Goal: Task Accomplishment & Management: Complete application form

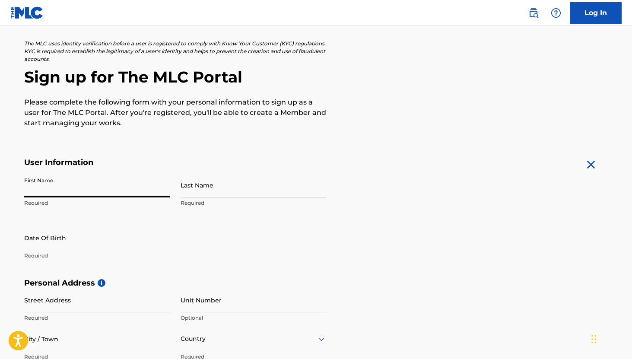
type input "[PERSON_NAME]"
type input "[STREET_ADDRESS]"
type input "Chantilly"
type input "[GEOGRAPHIC_DATA]"
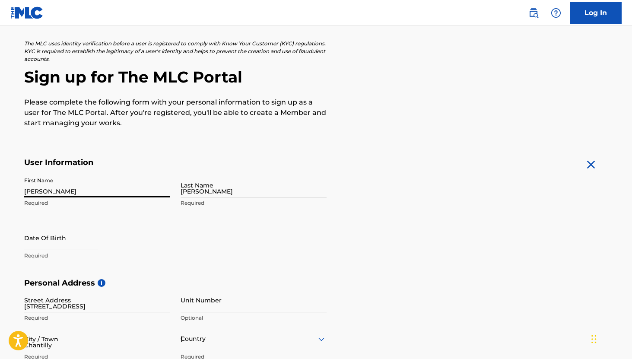
type input "VA"
type input "20151-2418"
type input "480"
type input "3305220"
type input "[EMAIL_ADDRESS][DOMAIN_NAME]"
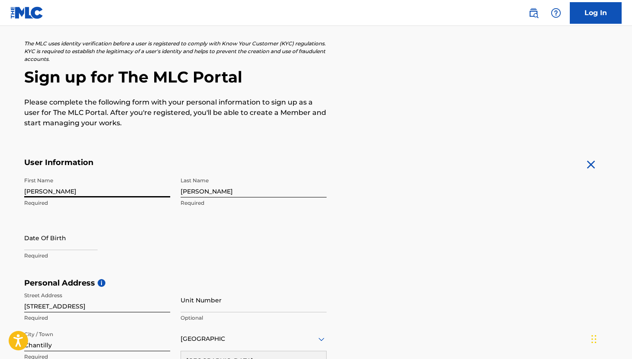
scroll to position [57, 0]
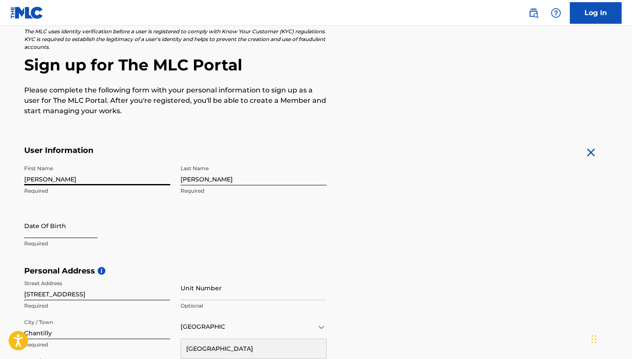
select select "8"
select select "2025"
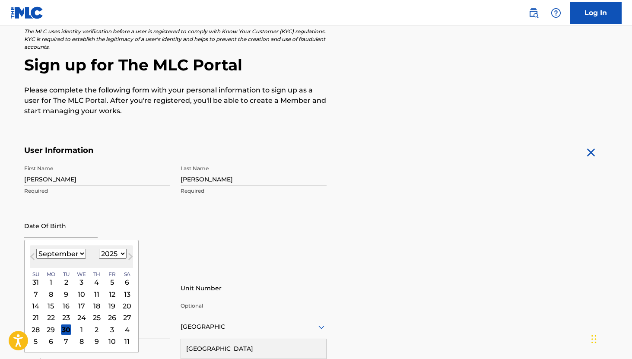
click at [67, 228] on input "text" at bounding box center [60, 225] width 73 height 25
click at [73, 251] on select "January February March April May June July August September October November De…" at bounding box center [61, 254] width 50 height 10
select select "3"
click at [36, 249] on select "January February March April May June July August September October November De…" at bounding box center [61, 254] width 50 height 10
click at [126, 302] on div "19" at bounding box center [127, 306] width 10 height 10
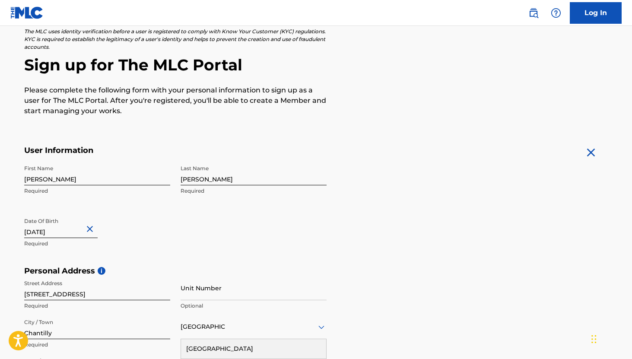
click at [61, 229] on input "text" at bounding box center [60, 225] width 73 height 25
select select "3"
select select "2025"
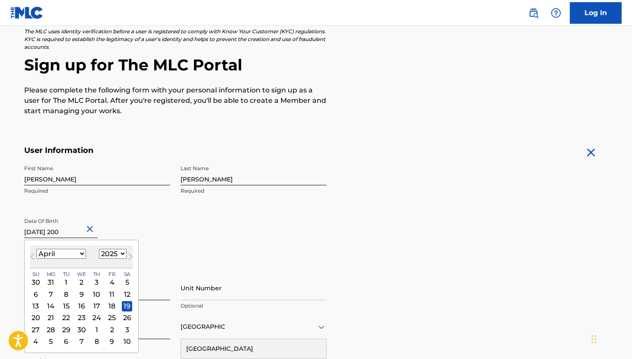
type input "April 19 2005"
select select "2005"
type input "April 19 2005"
click at [66, 318] on div "19" at bounding box center [66, 317] width 10 height 10
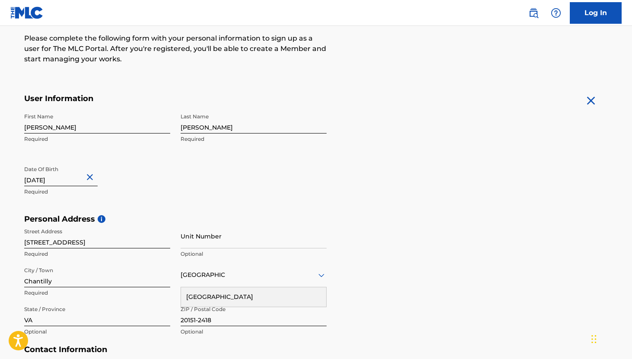
scroll to position [115, 0]
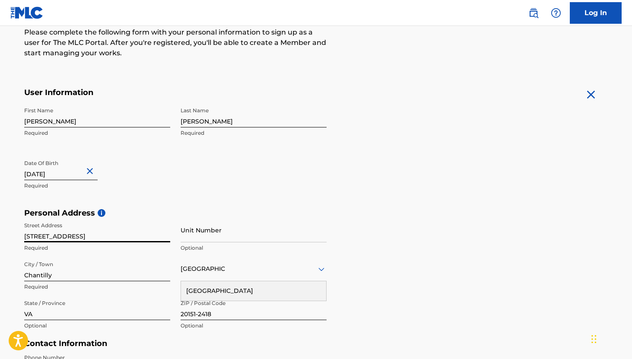
drag, startPoint x: 125, startPoint y: 238, endPoint x: 1, endPoint y: 218, distance: 125.4
click at [1, 218] on main "The MLC uses identity verification before a user is registered to comply with K…" at bounding box center [316, 215] width 632 height 608
type input "1730 Liberty Lane"
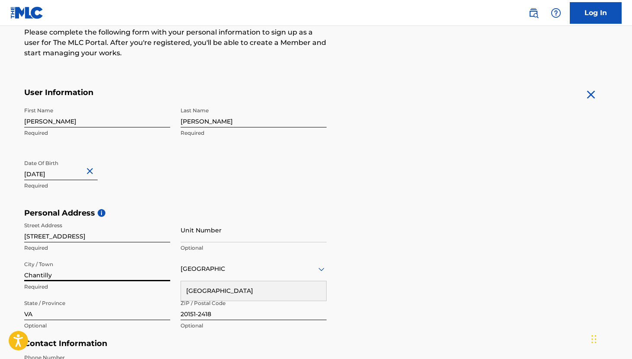
drag, startPoint x: 145, startPoint y: 274, endPoint x: 2, endPoint y: 271, distance: 143.0
click at [1, 271] on main "The MLC uses identity verification before a user is registered to comply with K…" at bounding box center [316, 215] width 632 height 608
drag, startPoint x: 36, startPoint y: 281, endPoint x: 12, endPoint y: 279, distance: 24.6
click at [12, 279] on main "The MLC uses identity verification before a user is registered to comply with K…" at bounding box center [316, 215] width 632 height 608
drag, startPoint x: 37, startPoint y: 277, endPoint x: 0, endPoint y: 277, distance: 36.7
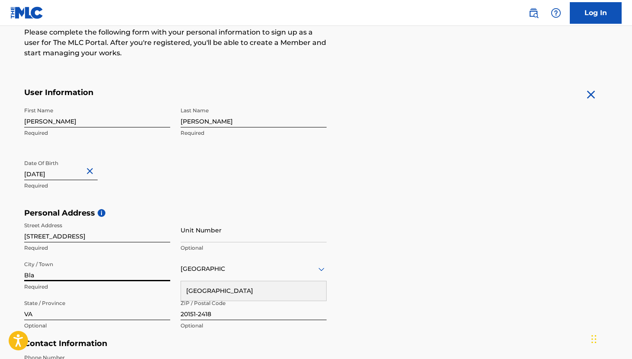
click at [0, 277] on main "The MLC uses identity verification before a user is registered to comply with K…" at bounding box center [316, 215] width 632 height 608
type input "Chantilly"
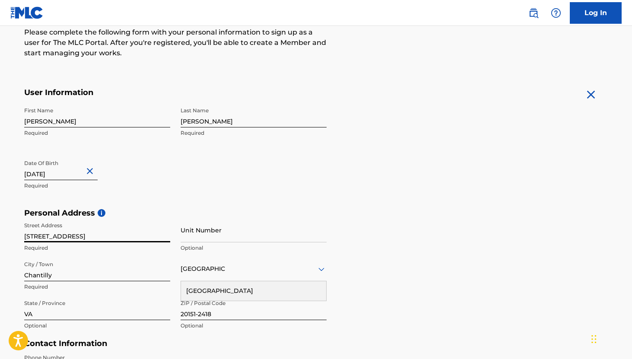
drag, startPoint x: 80, startPoint y: 237, endPoint x: 0, endPoint y: 237, distance: 79.9
click at [0, 237] on main "The MLC uses identity verification before a user is registered to comply with K…" at bounding box center [316, 215] width 632 height 608
type input "13507 Star Flower Ct"
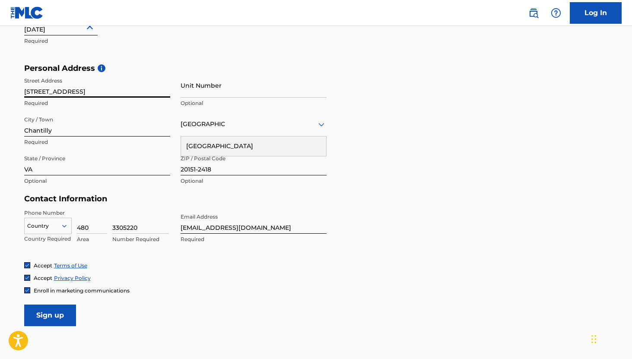
scroll to position [281, 0]
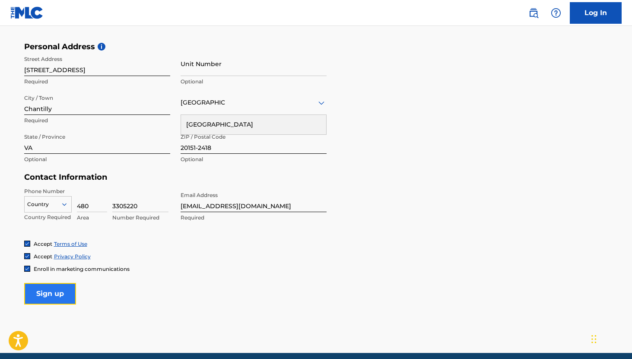
click at [46, 291] on input "Sign up" at bounding box center [50, 294] width 52 height 22
click at [54, 193] on div "Country Required" at bounding box center [47, 206] width 47 height 39
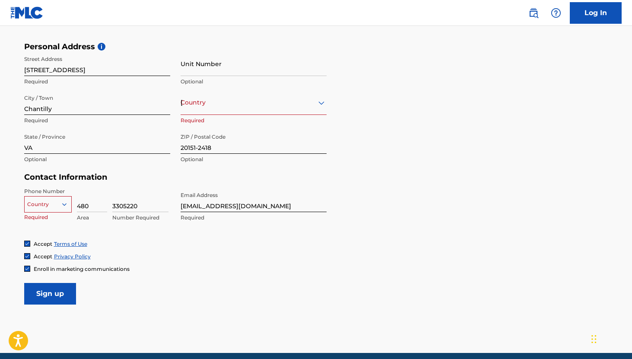
click at [54, 197] on div "Country" at bounding box center [47, 204] width 47 height 16
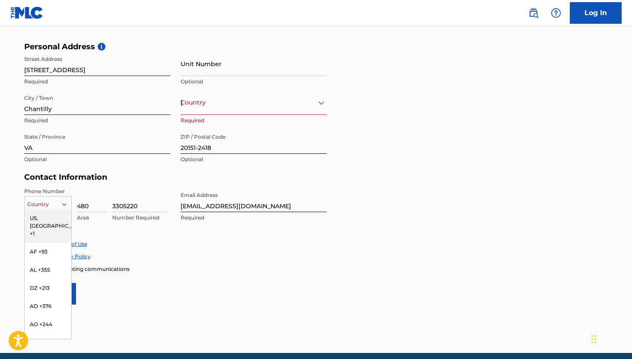
click at [53, 221] on div "US, CA +1" at bounding box center [48, 226] width 47 height 34
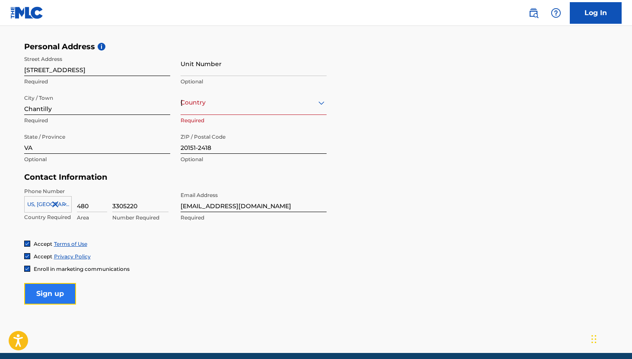
click at [59, 303] on input "Sign up" at bounding box center [50, 294] width 52 height 22
click at [241, 97] on div "United States" at bounding box center [253, 102] width 146 height 11
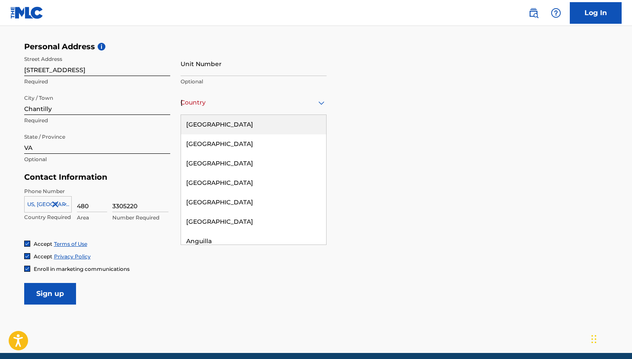
click at [237, 125] on div "United States" at bounding box center [253, 124] width 145 height 19
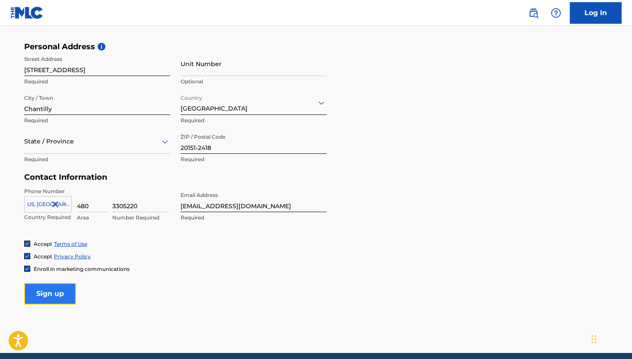
click at [67, 292] on input "Sign up" at bounding box center [50, 294] width 52 height 22
click at [76, 146] on div "State / Province" at bounding box center [97, 141] width 146 height 25
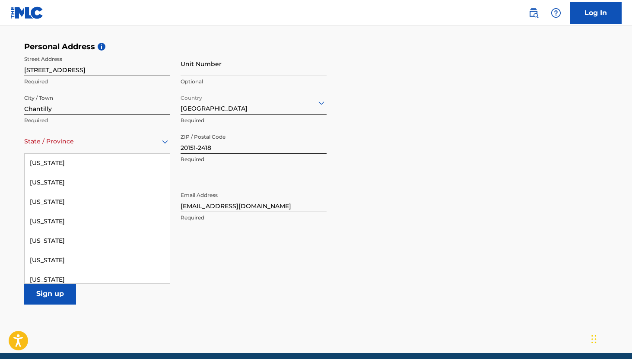
scroll to position [978, 0]
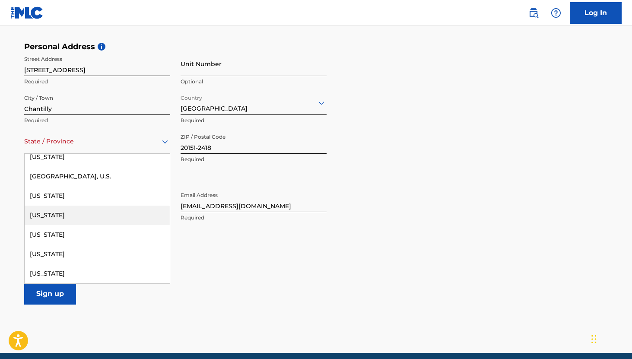
click at [64, 198] on div "Virginia" at bounding box center [97, 195] width 145 height 19
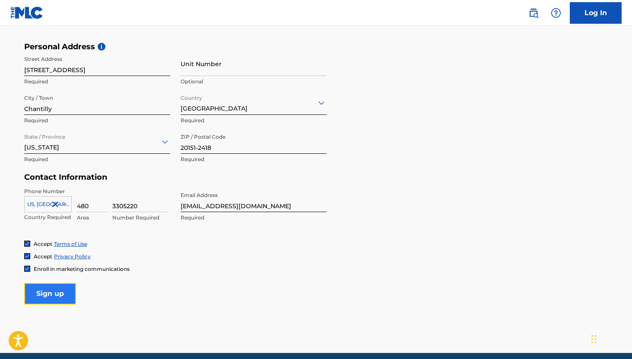
click at [61, 296] on input "Sign up" at bounding box center [50, 294] width 52 height 22
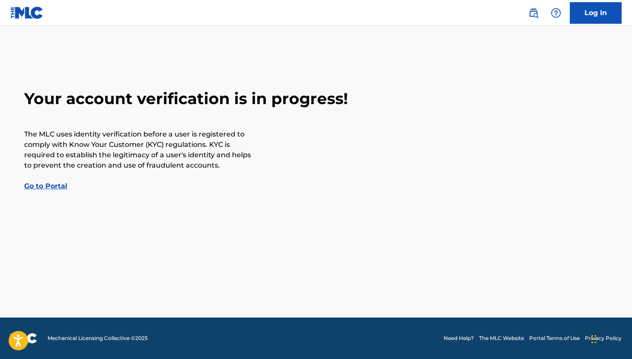
click at [50, 187] on link "Go to Portal" at bounding box center [45, 186] width 43 height 8
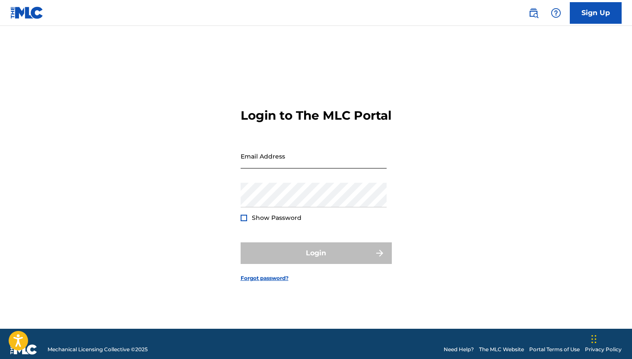
click at [310, 164] on input "Email Address" at bounding box center [314, 156] width 146 height 25
type input "[EMAIL_ADDRESS][DOMAIN_NAME]"
click at [357, 183] on div "Email Address alexxcarlson55@gmail.com" at bounding box center [314, 163] width 146 height 39
click at [586, 22] on link "Sign Up" at bounding box center [596, 13] width 52 height 22
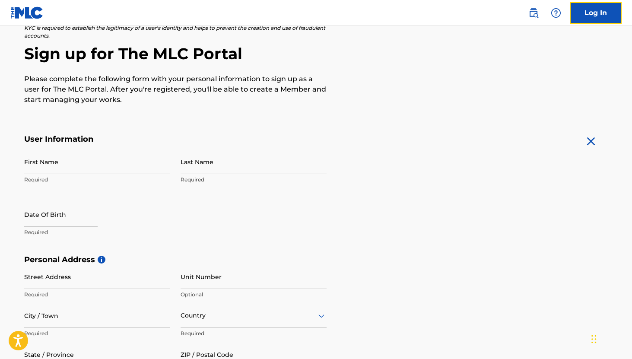
scroll to position [82, 0]
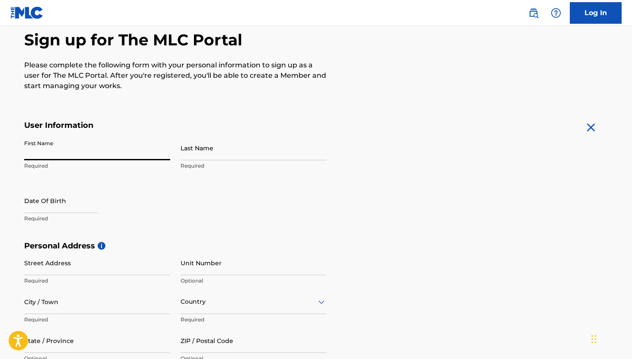
click at [83, 153] on input "First Name" at bounding box center [97, 148] width 146 height 25
type input "[PERSON_NAME]"
type input "13507 Star Flower Ct"
type input "Chantilly"
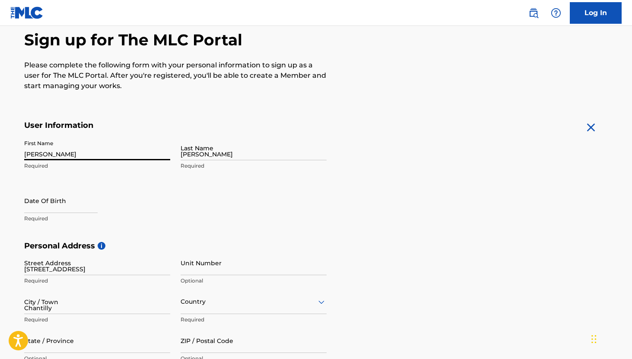
type input "United States"
type input "VA"
type input "20151-2418"
type input "480"
type input "3305220"
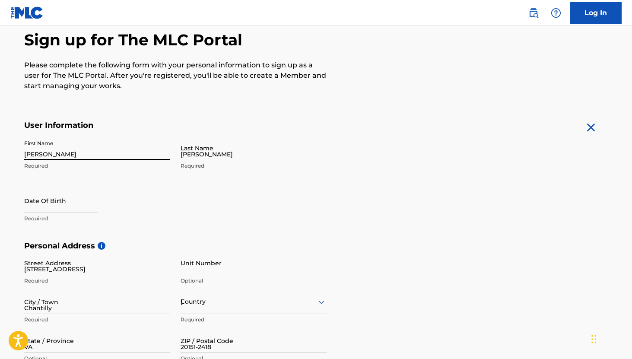
type input "[EMAIL_ADDRESS][DOMAIN_NAME]"
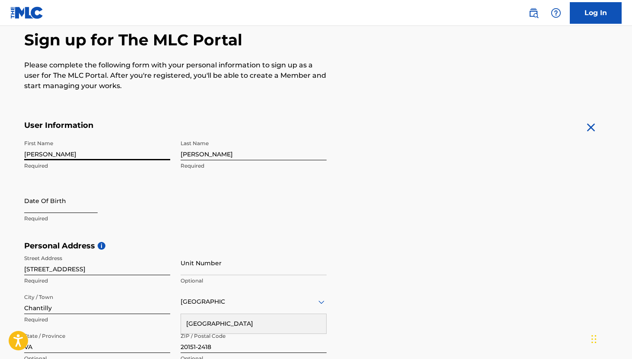
click at [73, 207] on input "text" at bounding box center [60, 200] width 73 height 25
select select "8"
select select "2025"
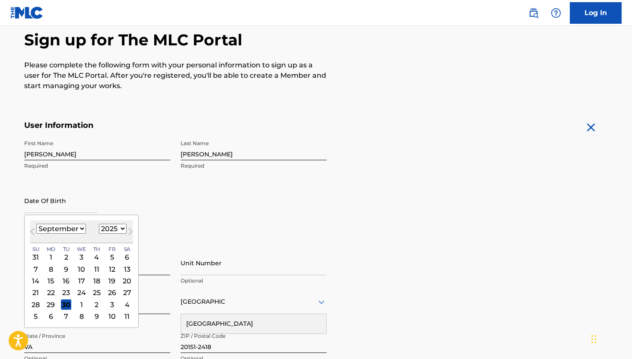
type input "April 19 2005"
select select "3"
select select "2005"
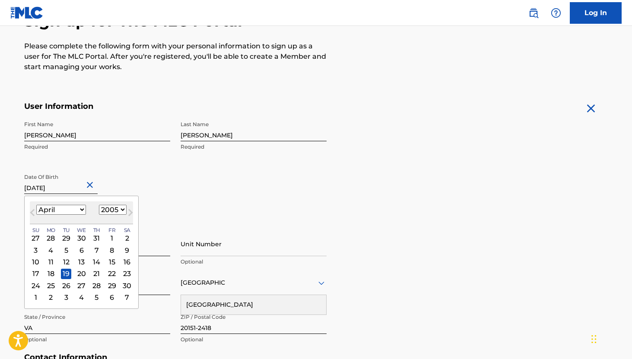
click at [189, 210] on div "First Name Alexander Required Last Name Carlson Required Date Of Birth April 19…" at bounding box center [175, 169] width 302 height 105
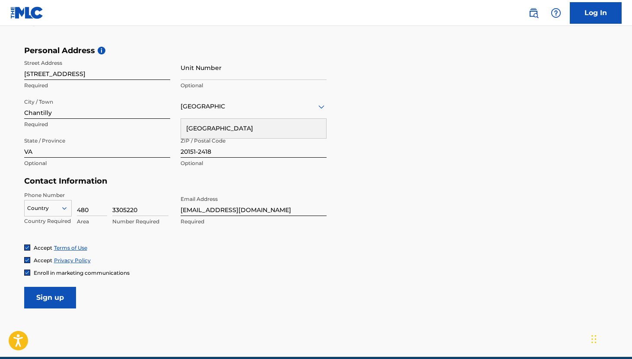
scroll to position [316, 0]
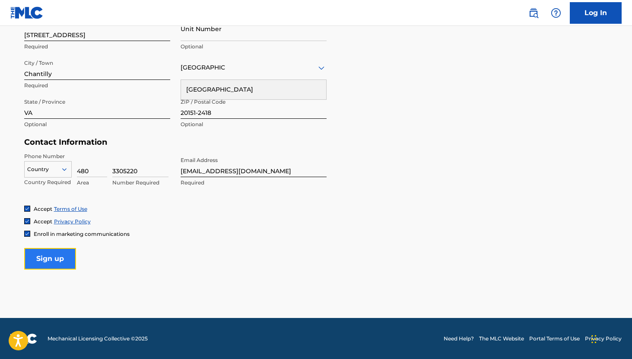
click at [66, 252] on input "Sign up" at bounding box center [50, 259] width 52 height 22
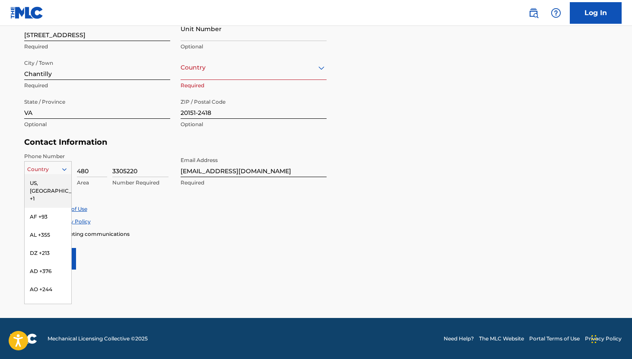
click at [45, 171] on div at bounding box center [48, 169] width 47 height 9
click at [50, 178] on div "US, CA +1" at bounding box center [48, 191] width 47 height 34
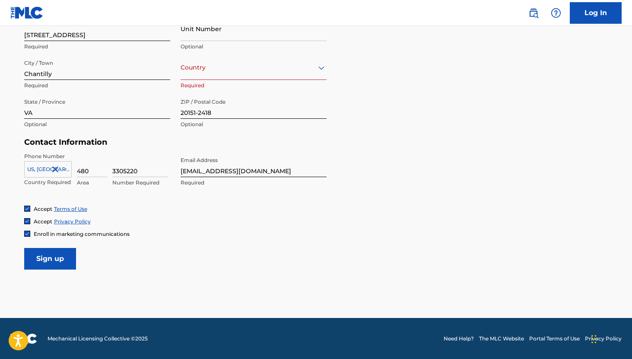
click at [193, 77] on div "Country" at bounding box center [253, 67] width 146 height 25
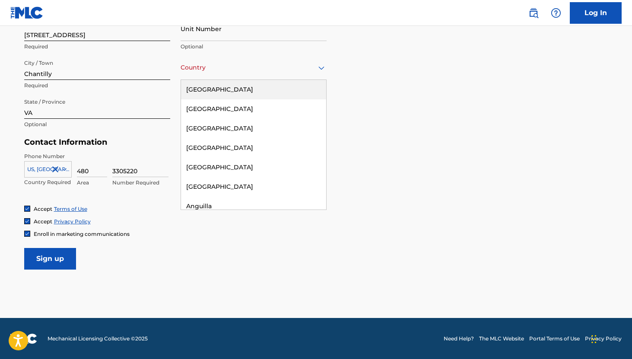
click at [196, 90] on div "United States" at bounding box center [253, 89] width 145 height 19
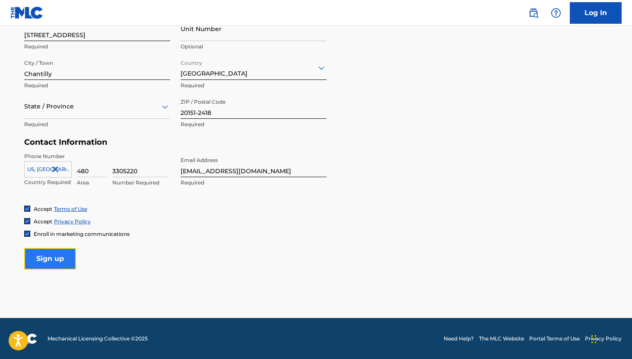
click at [61, 251] on input "Sign up" at bounding box center [50, 259] width 52 height 22
click at [76, 108] on div at bounding box center [97, 106] width 146 height 11
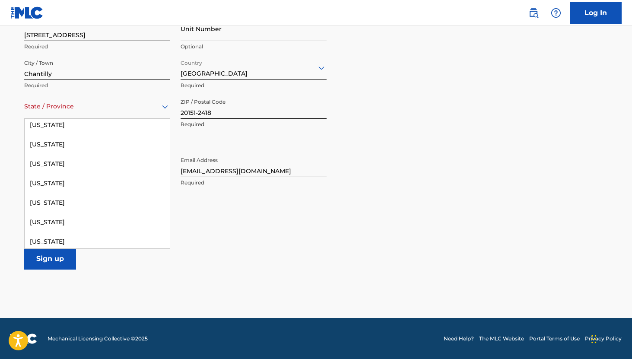
scroll to position [978, 0]
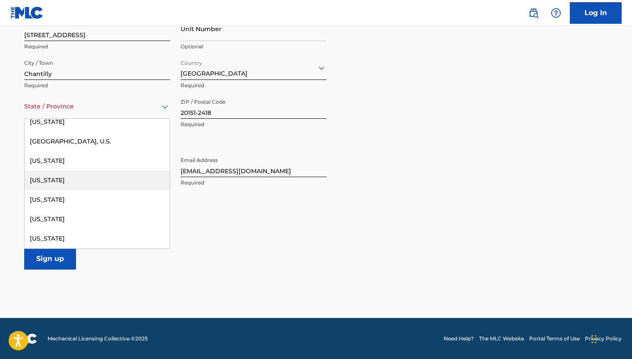
click at [78, 167] on div "Virginia" at bounding box center [97, 160] width 145 height 19
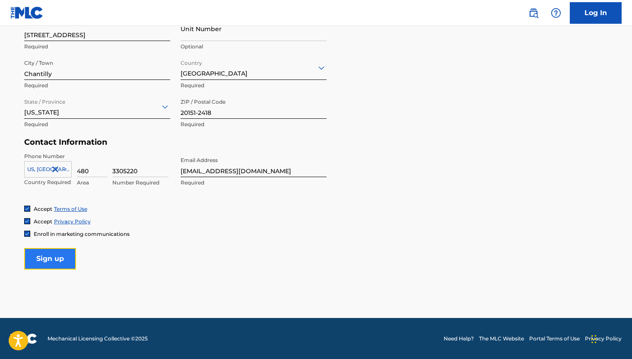
click at [46, 256] on input "Sign up" at bounding box center [50, 259] width 52 height 22
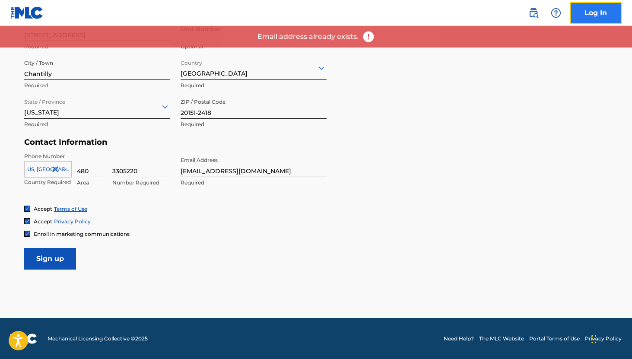
click at [620, 15] on link "Log In" at bounding box center [596, 13] width 52 height 22
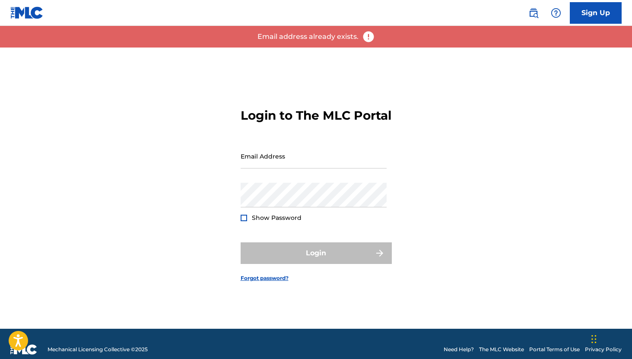
click at [269, 176] on div "Email Address" at bounding box center [314, 163] width 146 height 39
click at [269, 168] on input "Email Address" at bounding box center [314, 156] width 146 height 25
type input "[EMAIL_ADDRESS][DOMAIN_NAME]"
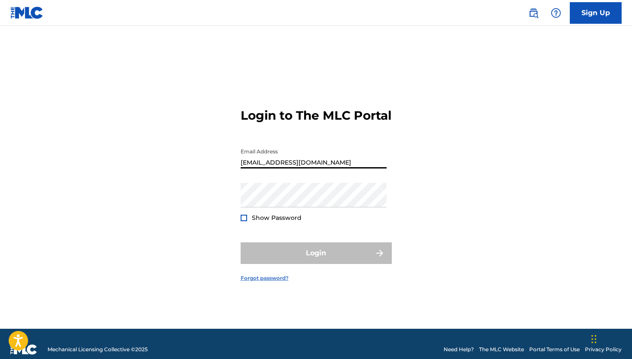
click at [268, 282] on link "Forgot password?" at bounding box center [265, 278] width 48 height 8
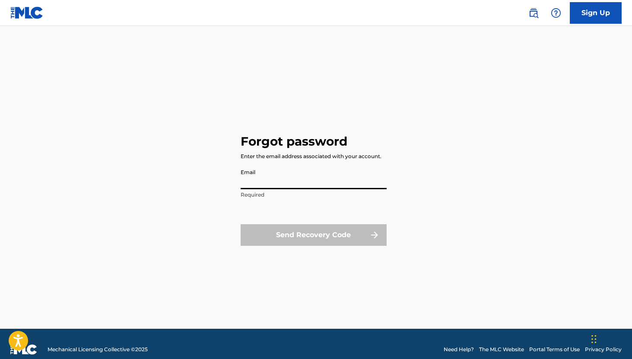
click at [279, 173] on input "Email" at bounding box center [314, 177] width 146 height 25
type input "[EMAIL_ADDRESS][DOMAIN_NAME]"
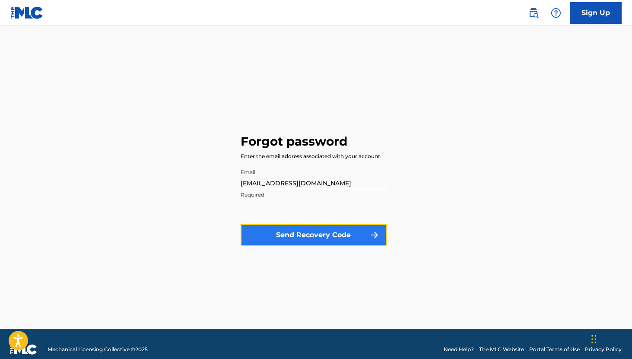
click at [286, 233] on button "Send Recovery Code" at bounding box center [314, 235] width 146 height 22
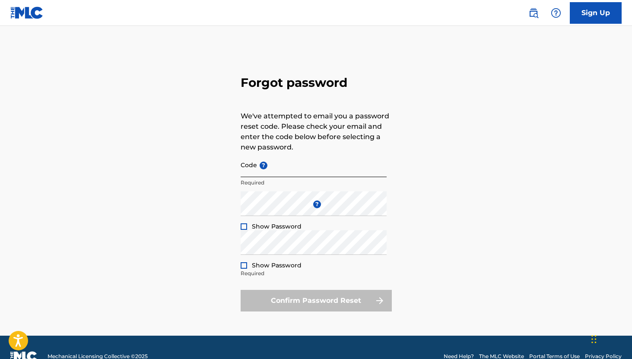
click at [306, 170] on input "Code ?" at bounding box center [314, 164] width 146 height 25
paste input "FP_554f8a3dc4694a81edecd8b0473c"
type input "FP_554f8a3dc4694a81edecd8b0473c"
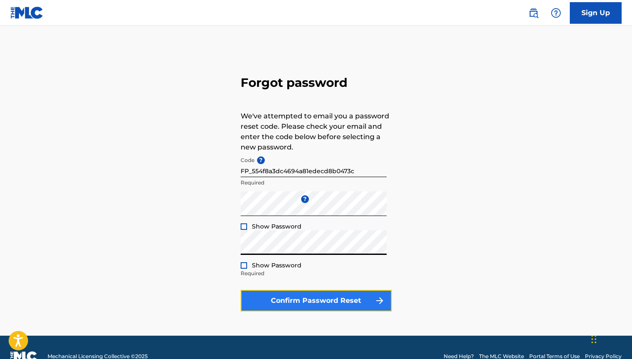
click at [272, 304] on button "Confirm Password Reset" at bounding box center [316, 301] width 151 height 22
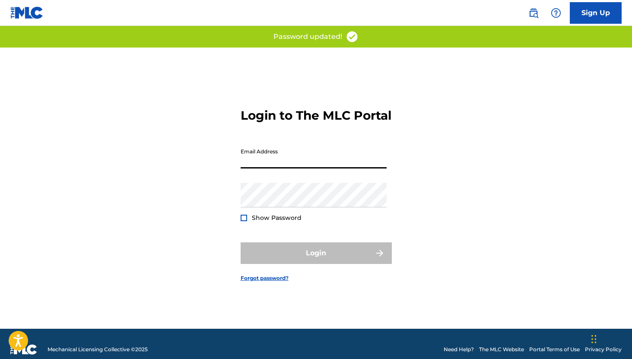
click at [277, 161] on input "Email Address" at bounding box center [314, 156] width 146 height 25
type input "[EMAIL_ADDRESS][DOMAIN_NAME]"
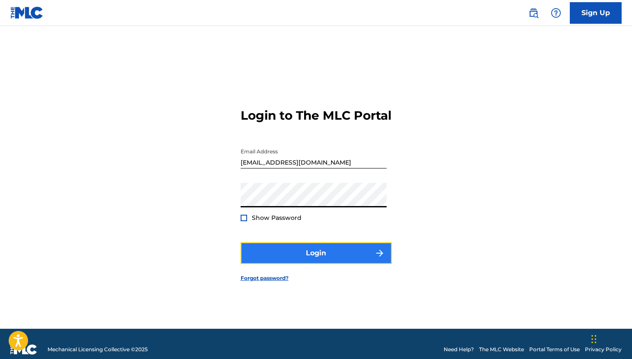
click at [333, 256] on button "Login" at bounding box center [316, 253] width 151 height 22
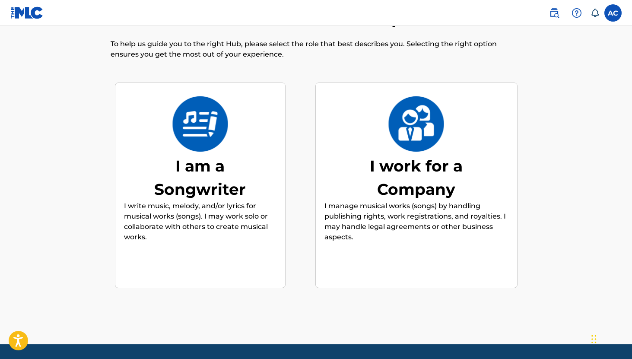
click at [228, 162] on div "I am a Songwriter" at bounding box center [200, 177] width 130 height 47
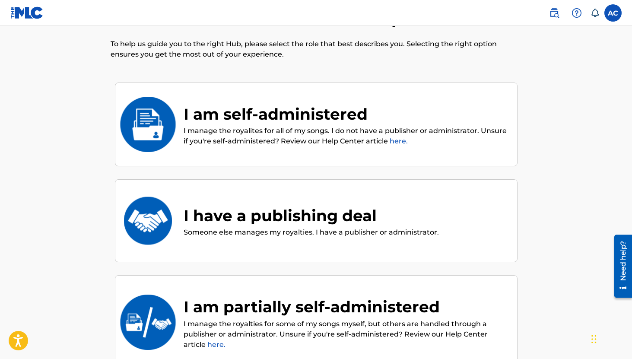
click at [249, 135] on p "I manage the royalites for all of my songs. I do not have a publisher or admini…" at bounding box center [346, 136] width 325 height 21
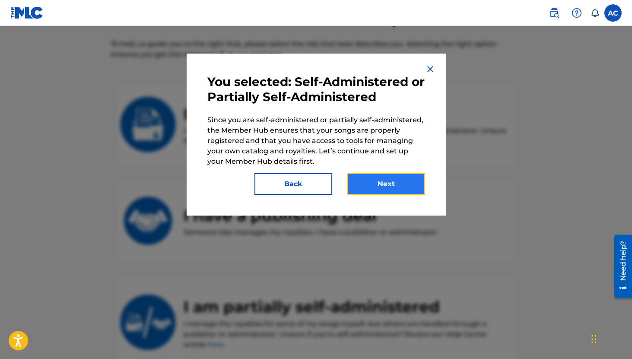
click at [377, 185] on button "Next" at bounding box center [386, 184] width 78 height 22
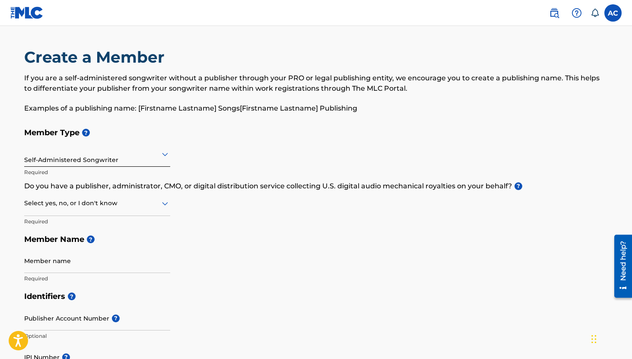
click at [98, 203] on div at bounding box center [97, 203] width 146 height 11
click at [97, 225] on div "Yes" at bounding box center [97, 225] width 145 height 19
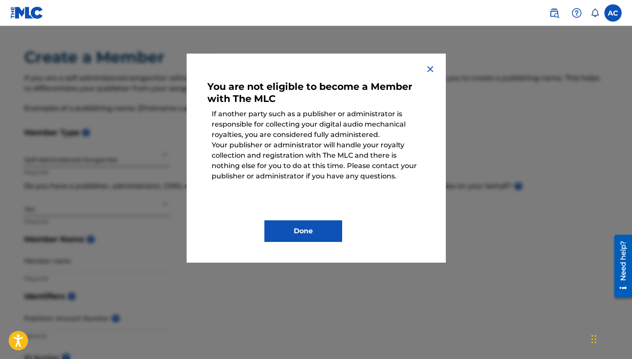
click at [426, 66] on img at bounding box center [430, 69] width 10 height 10
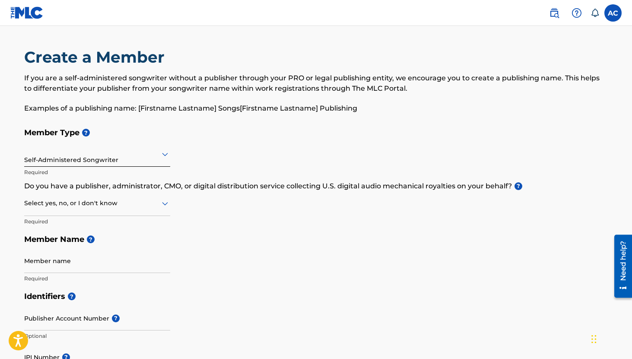
click at [55, 207] on div at bounding box center [97, 203] width 146 height 11
click at [59, 244] on div "No" at bounding box center [97, 244] width 145 height 19
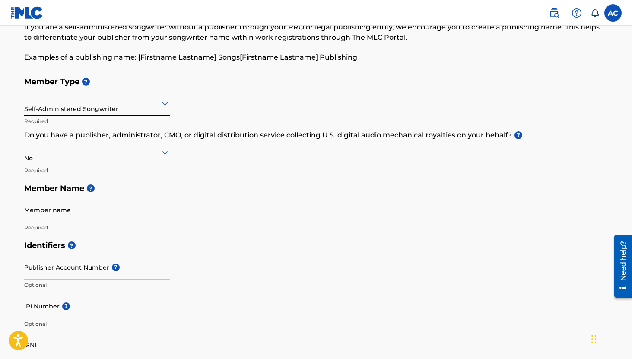
scroll to position [51, 0]
click at [99, 214] on input "Member name" at bounding box center [97, 209] width 146 height 25
type input "[PERSON_NAME]"
type input "13507 Star Flower Ct"
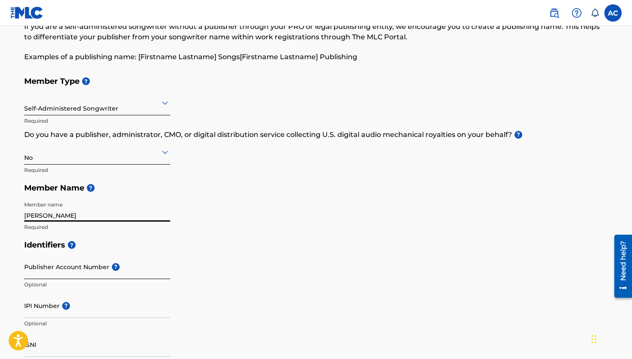
click at [98, 264] on input "Publisher Account Number ?" at bounding box center [97, 266] width 146 height 25
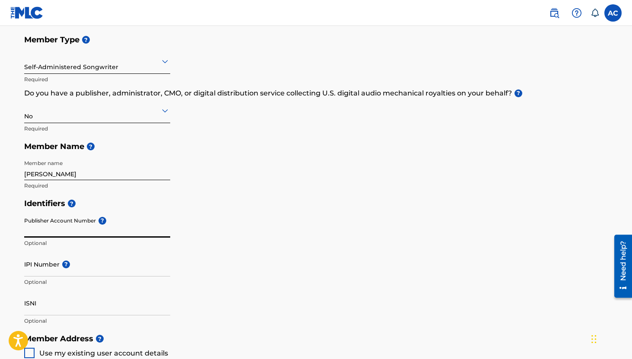
scroll to position [117, 0]
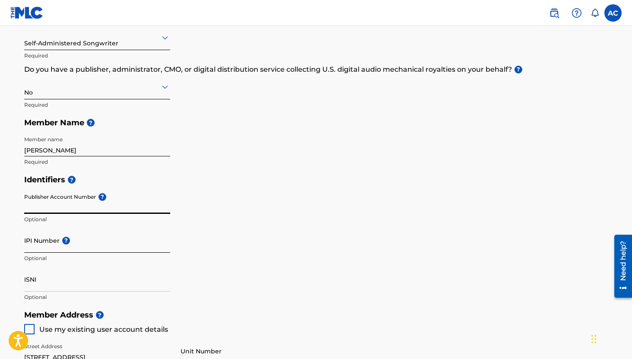
click at [42, 242] on input "IPI Number ?" at bounding box center [97, 240] width 146 height 25
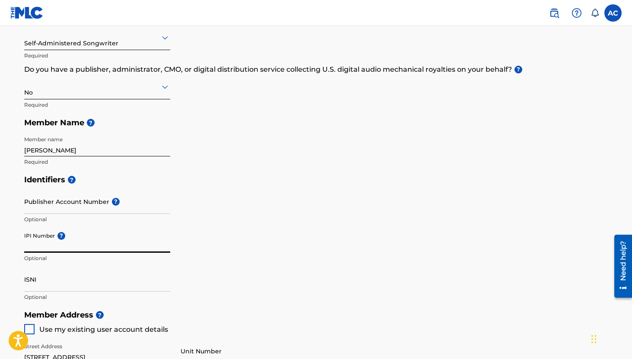
paste input "01209495052"
type input "01209495052"
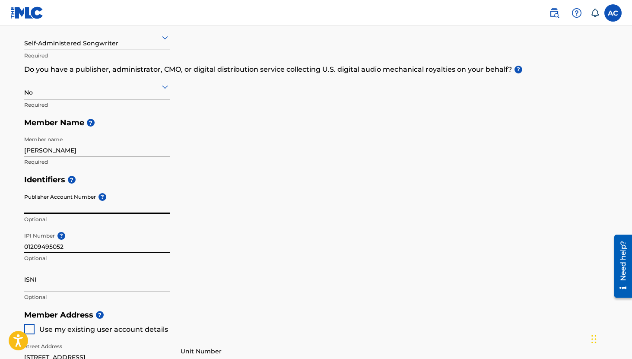
click at [76, 204] on input "Publisher Account Number ?" at bounding box center [97, 201] width 146 height 25
click at [200, 174] on h5 "Identifiers ?" at bounding box center [316, 180] width 584 height 19
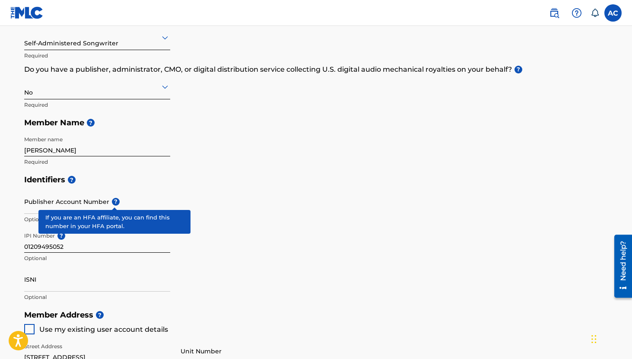
click at [115, 201] on span "?" at bounding box center [116, 202] width 8 height 8
click at [115, 201] on input "Publisher Account Number ?" at bounding box center [97, 201] width 146 height 25
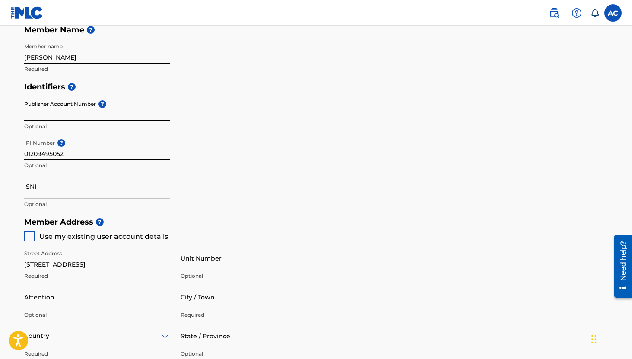
scroll to position [210, 0]
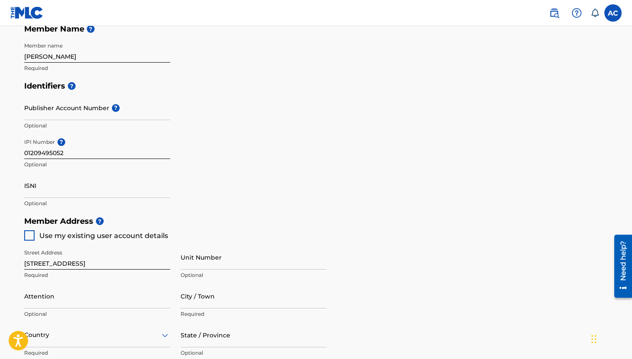
click at [30, 236] on div at bounding box center [29, 235] width 10 height 10
type input "Chantilly"
type input "20151-2418"
type input "480"
type input "3305220"
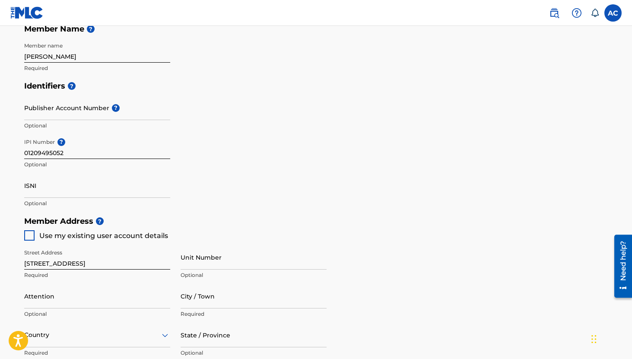
type input "[EMAIL_ADDRESS][DOMAIN_NAME]"
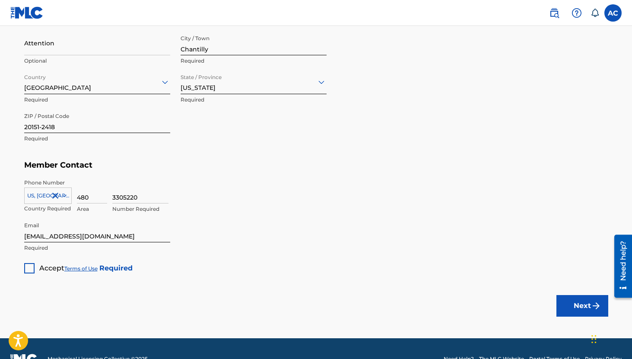
scroll to position [470, 0]
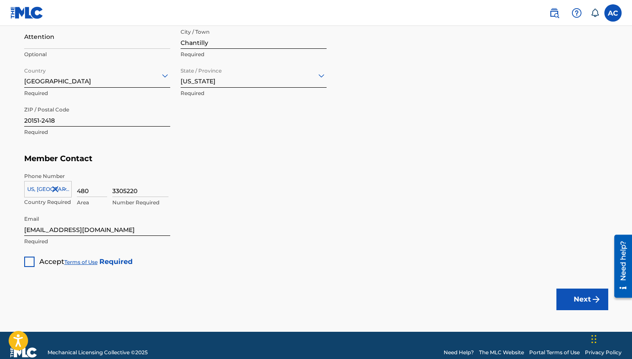
click at [30, 263] on div at bounding box center [29, 261] width 10 height 10
click at [576, 298] on button "Next" at bounding box center [582, 299] width 52 height 22
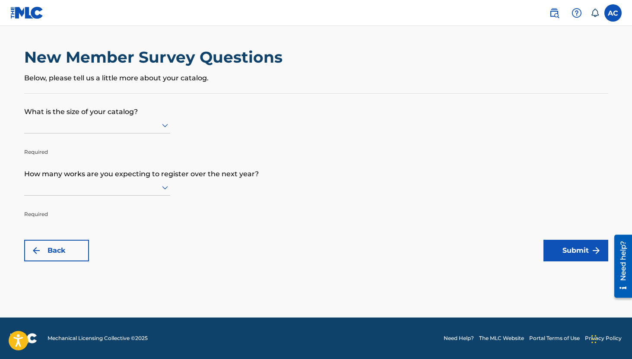
click at [138, 187] on div at bounding box center [97, 187] width 146 height 11
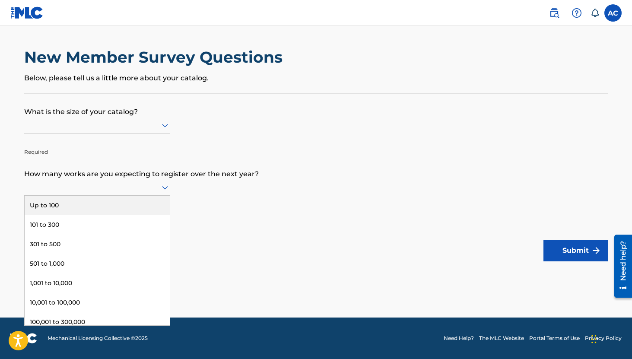
click at [125, 207] on div "Up to 100" at bounding box center [97, 205] width 145 height 19
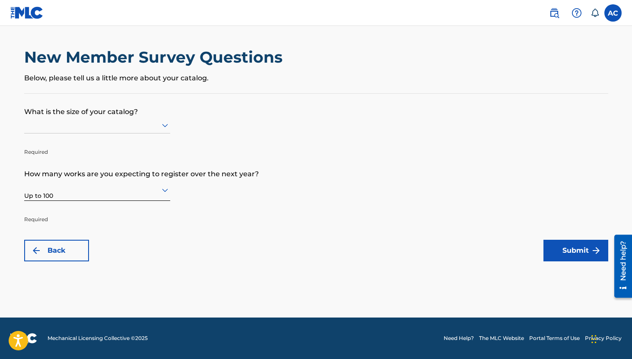
click at [125, 127] on div at bounding box center [97, 125] width 146 height 11
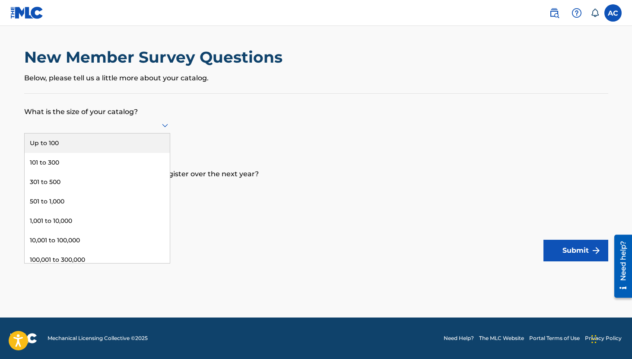
click at [130, 144] on div "Up to 100" at bounding box center [97, 142] width 145 height 19
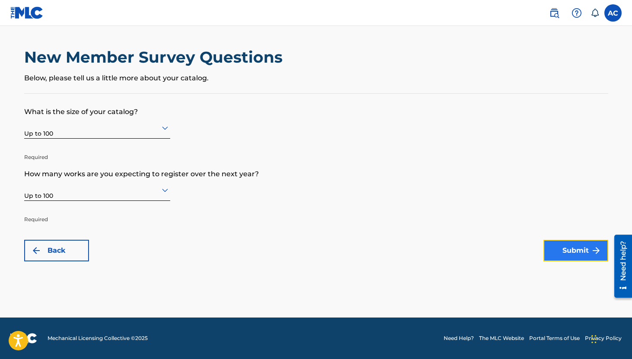
click at [549, 246] on button "Submit" at bounding box center [575, 251] width 65 height 22
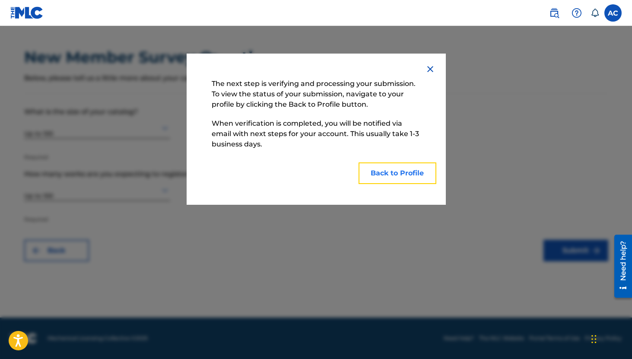
click at [390, 174] on button "Back to Profile" at bounding box center [397, 173] width 78 height 22
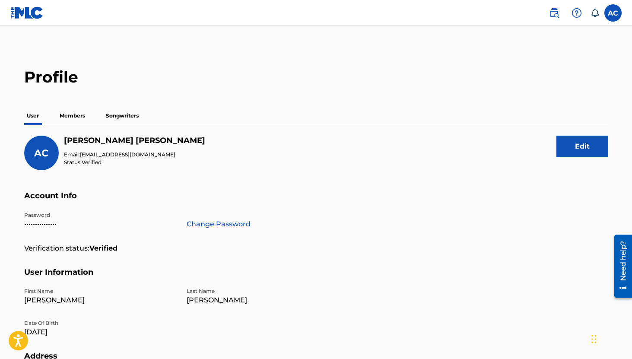
click at [74, 122] on p "Members" at bounding box center [72, 116] width 31 height 18
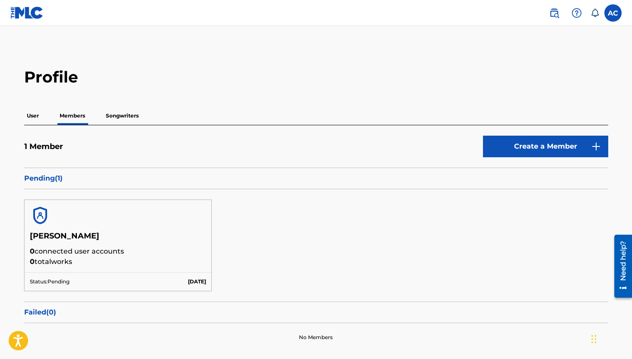
click at [110, 115] on p "Songwriters" at bounding box center [122, 116] width 38 height 18
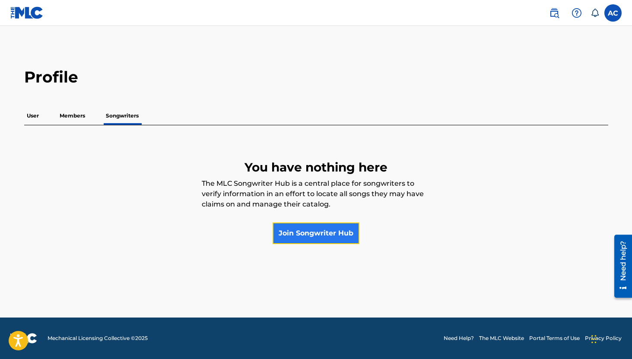
click at [314, 234] on link "Join Songwriter Hub" at bounding box center [315, 233] width 87 height 22
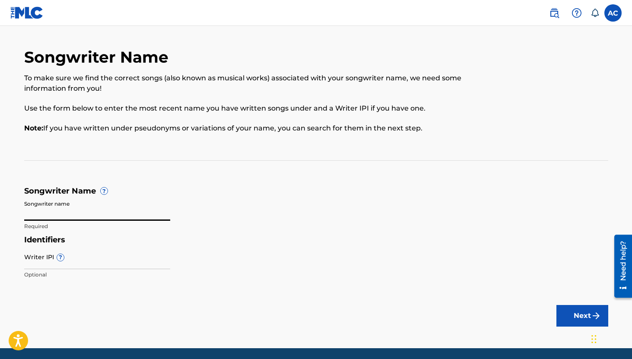
click at [117, 217] on input "Songwriter name" at bounding box center [97, 208] width 146 height 25
type input "[PERSON_NAME]"
click at [46, 257] on input "Writer IPI ?" at bounding box center [97, 256] width 146 height 25
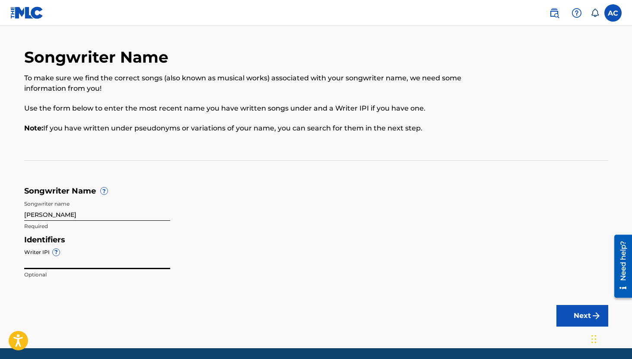
paste input "01209495052"
type input "01209495052"
click at [135, 236] on h5 "Identifiers" at bounding box center [316, 240] width 584 height 10
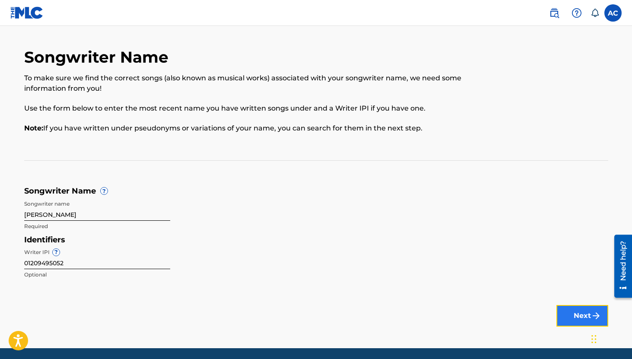
click at [576, 311] on button "Next" at bounding box center [582, 316] width 52 height 22
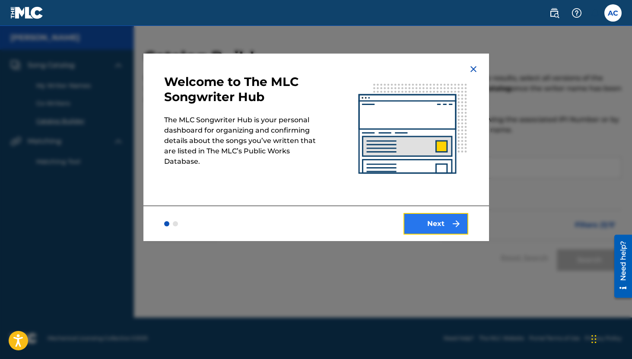
click at [430, 232] on button "Next" at bounding box center [435, 224] width 65 height 22
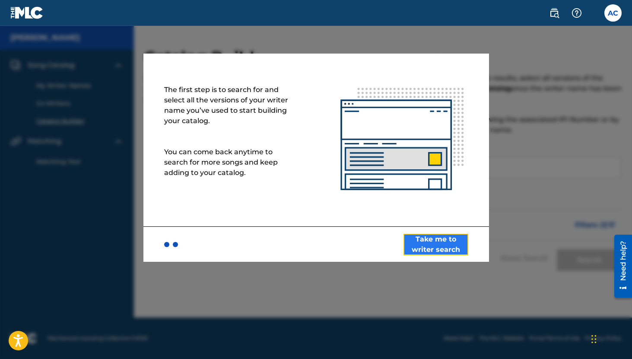
click at [444, 241] on button "Take me to writer search" at bounding box center [435, 245] width 65 height 22
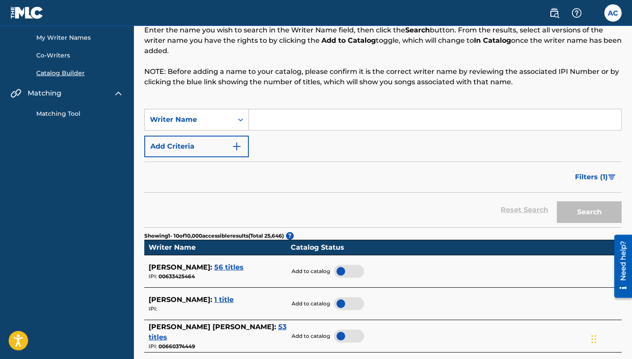
scroll to position [54, 0]
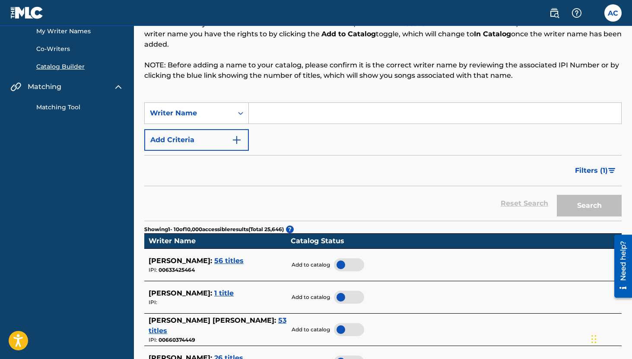
click at [235, 259] on span "56 titles" at bounding box center [228, 260] width 29 height 8
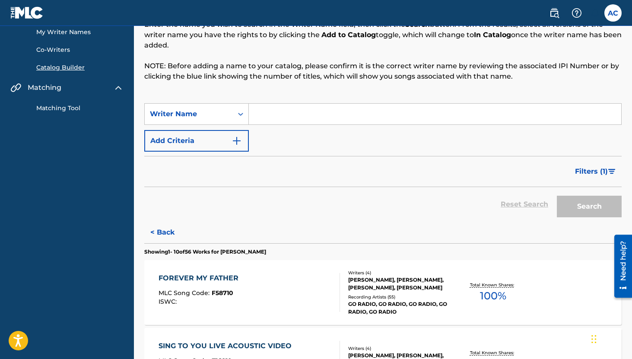
scroll to position [45, 0]
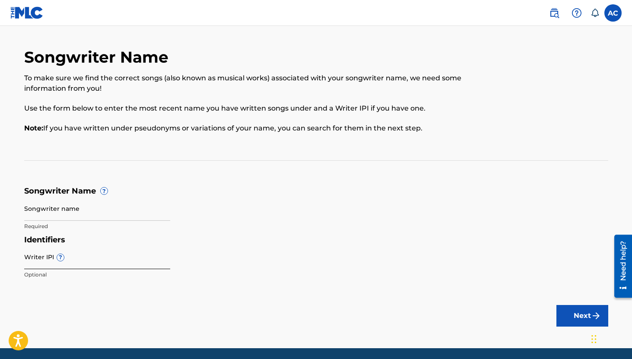
click at [44, 257] on input "Writer IPI ?" at bounding box center [97, 256] width 146 height 25
type input "01209495052"
click at [72, 207] on input "Songwriter name" at bounding box center [97, 208] width 146 height 25
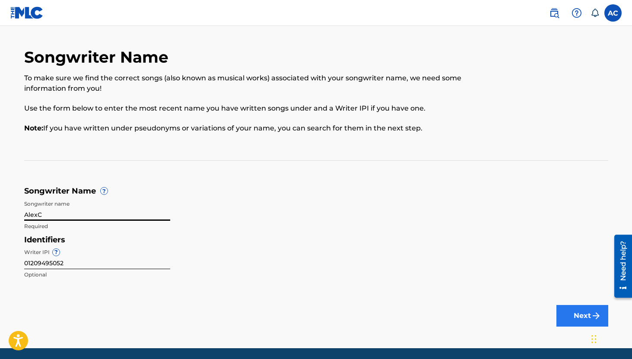
type input "AlexC"
click at [573, 309] on button "Next" at bounding box center [582, 316] width 52 height 22
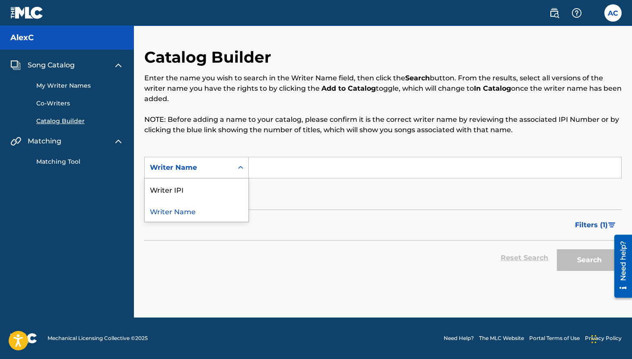
click at [225, 163] on div "Writer Name" at bounding box center [189, 167] width 78 height 10
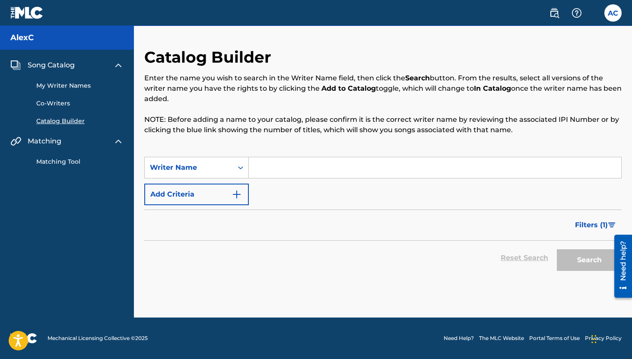
click at [225, 163] on div "Writer Name" at bounding box center [189, 167] width 78 height 10
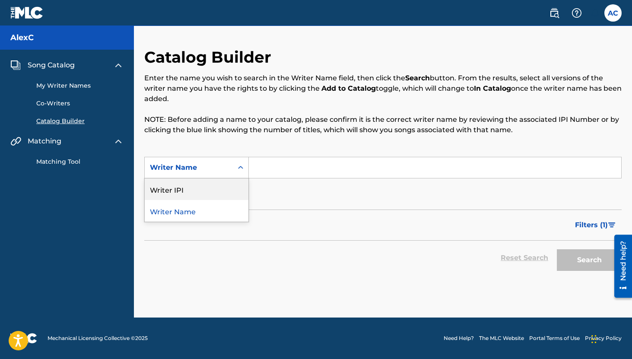
click at [207, 186] on div "Writer IPI" at bounding box center [197, 189] width 104 height 22
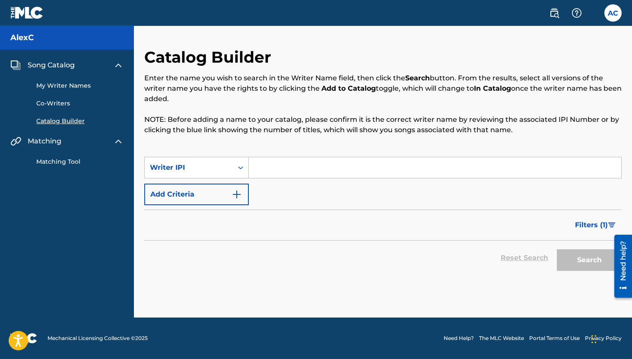
click at [73, 83] on link "My Writer Names" at bounding box center [79, 85] width 87 height 9
click at [279, 165] on input "Search Form" at bounding box center [435, 167] width 372 height 21
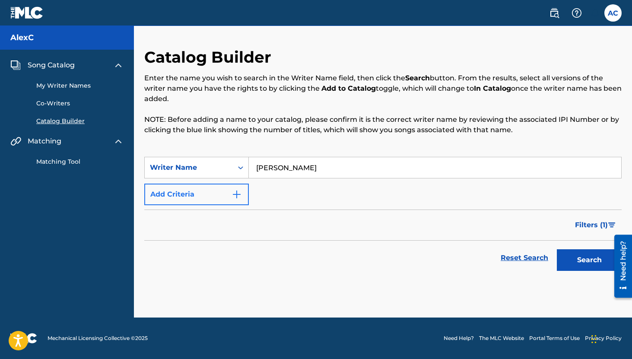
type input "[PERSON_NAME]"
click at [234, 196] on img "Search Form" at bounding box center [236, 194] width 10 height 10
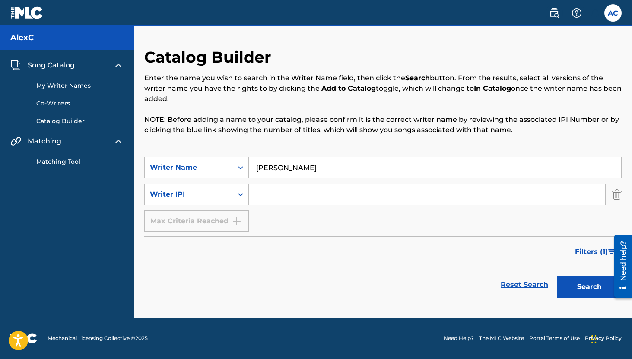
click at [258, 196] on input "Search Form" at bounding box center [427, 194] width 356 height 21
paste input "01209495052"
type input "01209495052"
click at [220, 201] on div "Writer IPI" at bounding box center [189, 194] width 88 height 16
click at [220, 198] on div "Writer IPI" at bounding box center [189, 194] width 78 height 10
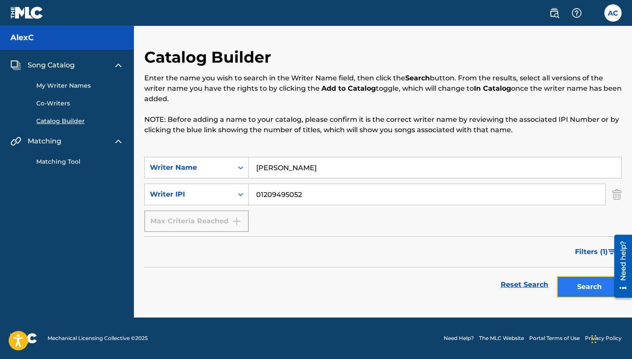
click at [571, 283] on button "Search" at bounding box center [589, 287] width 65 height 22
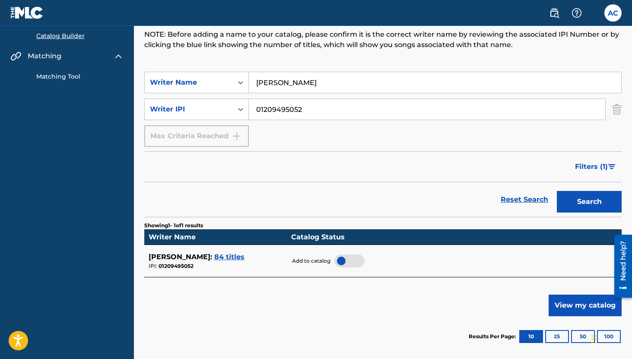
scroll to position [87, 0]
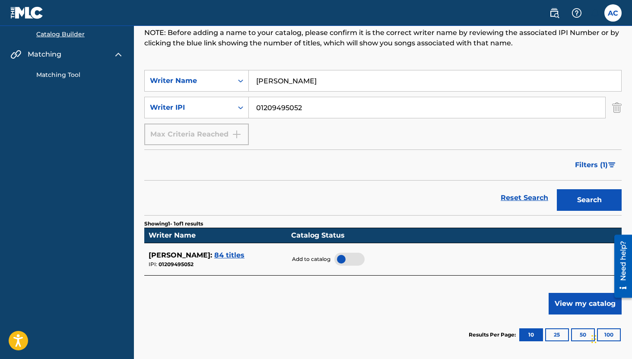
click at [229, 256] on span "84 titles" at bounding box center [229, 255] width 30 height 8
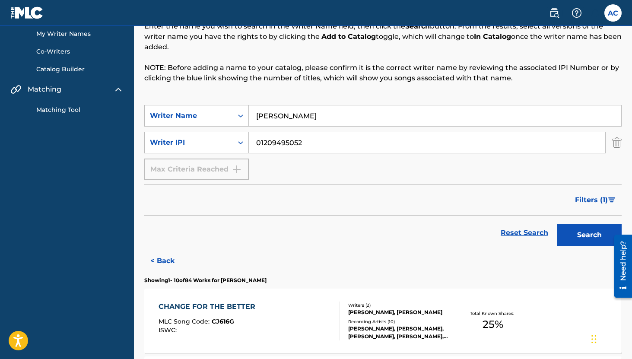
scroll to position [39, 0]
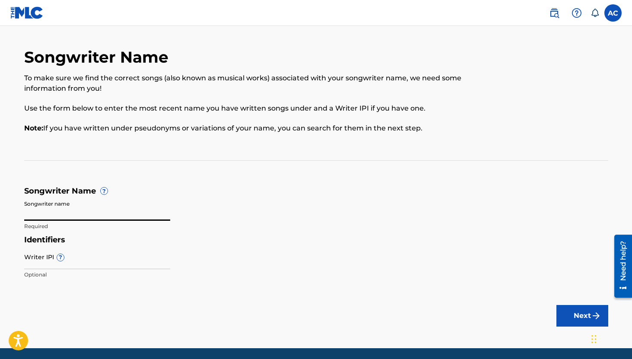
click at [101, 211] on input "Songwriter name" at bounding box center [97, 208] width 146 height 25
drag, startPoint x: 74, startPoint y: 213, endPoint x: 40, endPoint y: 214, distance: 34.1
click at [40, 214] on input "[PERSON_NAME]" at bounding box center [97, 208] width 146 height 25
type input "[PERSON_NAME]"
click at [564, 311] on button "Next" at bounding box center [582, 316] width 52 height 22
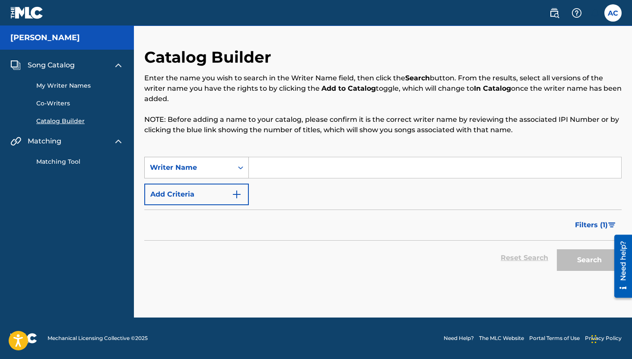
click at [233, 168] on div "Search Form" at bounding box center [241, 168] width 16 height 16
click at [232, 167] on div "Writer Name" at bounding box center [196, 168] width 104 height 22
click at [279, 167] on input "Search Form" at bounding box center [435, 167] width 372 height 21
type input "[PERSON_NAME]"
click at [589, 266] on button "Search" at bounding box center [589, 260] width 65 height 22
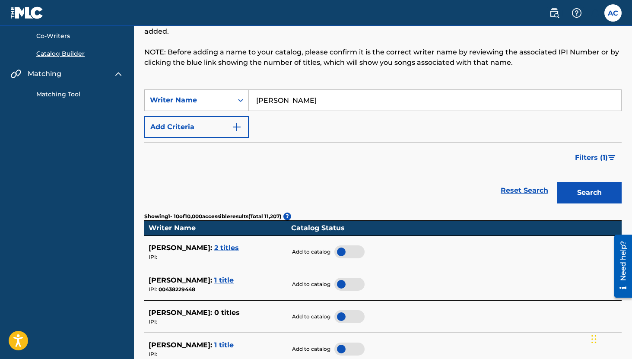
scroll to position [62, 0]
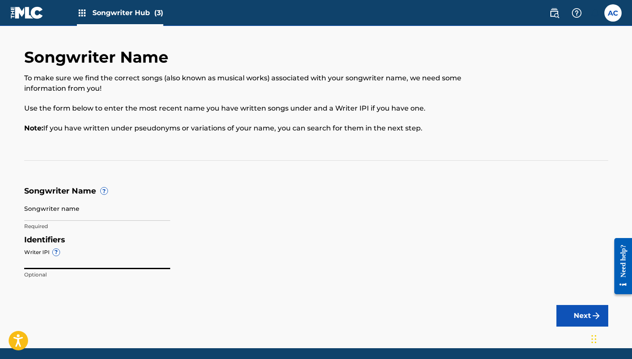
click at [40, 259] on input "Writer IPI ?" at bounding box center [97, 256] width 146 height 25
paste input "01209495052"
type input "01209495052"
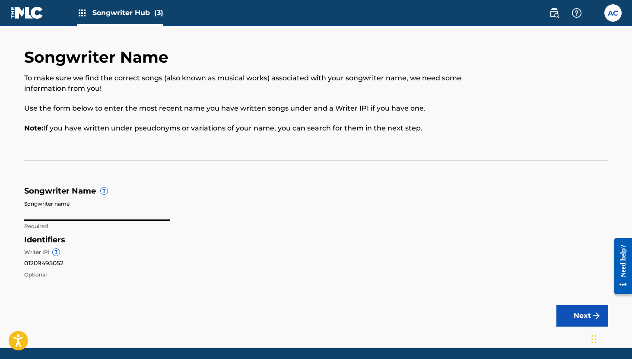
click at [79, 206] on input "Songwriter name" at bounding box center [97, 208] width 146 height 25
type input "[PERSON_NAME]"
click at [570, 320] on button "Next" at bounding box center [582, 316] width 52 height 22
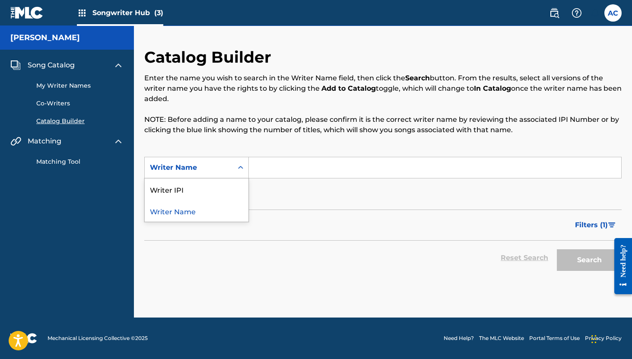
click at [216, 162] on div "Writer Name" at bounding box center [189, 167] width 78 height 10
click at [207, 194] on div "Writer IPI" at bounding box center [197, 189] width 104 height 22
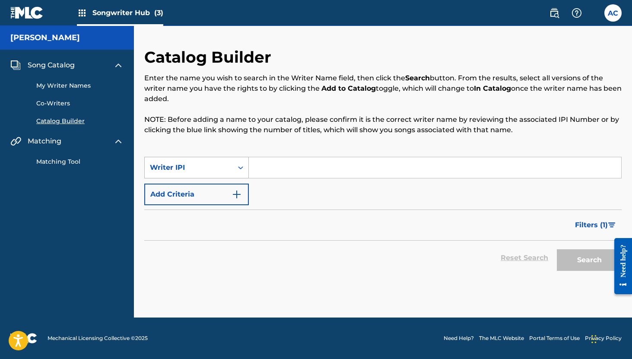
click at [215, 165] on div "Writer IPI" at bounding box center [189, 167] width 78 height 10
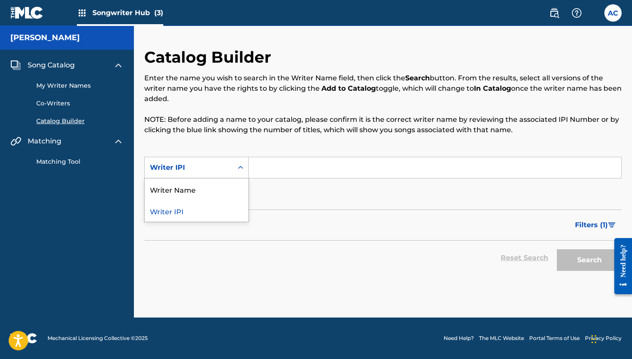
click at [206, 207] on div "Writer IPI" at bounding box center [197, 211] width 104 height 22
click at [209, 171] on div "Writer IPI" at bounding box center [189, 167] width 78 height 10
click at [209, 186] on div "Writer Name" at bounding box center [197, 189] width 104 height 22
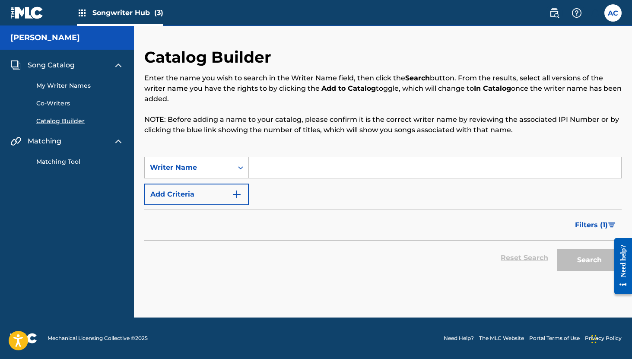
click at [272, 176] on input "Search Form" at bounding box center [435, 167] width 372 height 21
click at [286, 187] on div "SearchWithCriteria9776396c-ff43-450e-bb69-b43e73501e3e Writer Name Add Criteria" at bounding box center [382, 181] width 477 height 48
click at [284, 165] on input "Search Form" at bounding box center [435, 167] width 372 height 21
type input "[PERSON_NAME]"
click at [579, 257] on button "Search" at bounding box center [589, 260] width 65 height 22
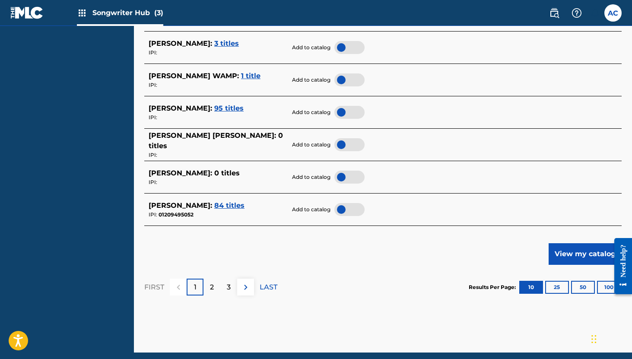
scroll to position [395, 0]
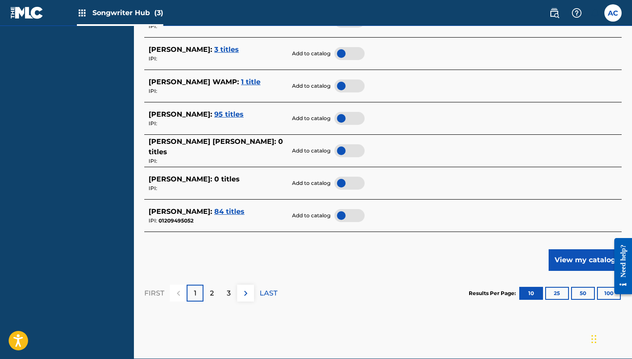
click at [344, 213] on div at bounding box center [349, 215] width 30 height 13
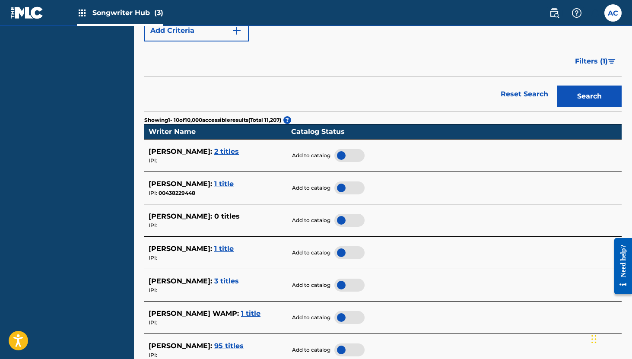
scroll to position [0, 0]
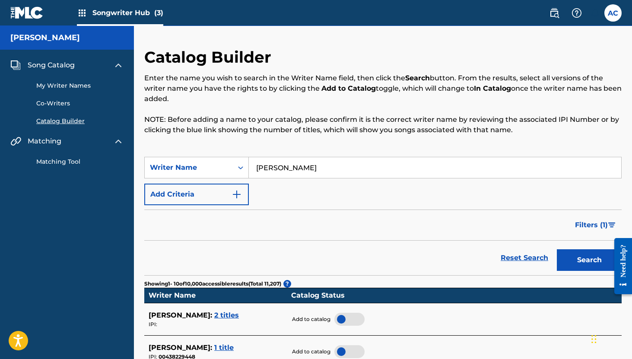
click at [73, 88] on link "My Writer Names" at bounding box center [79, 85] width 87 height 9
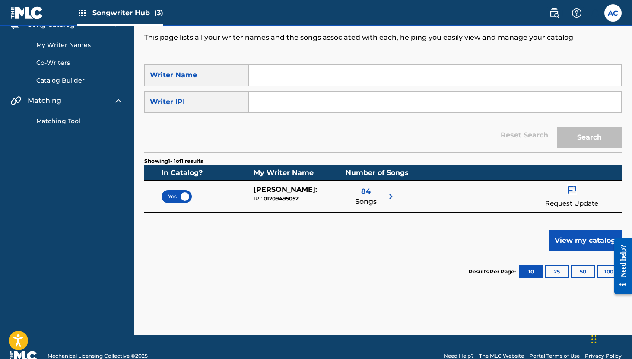
scroll to position [58, 0]
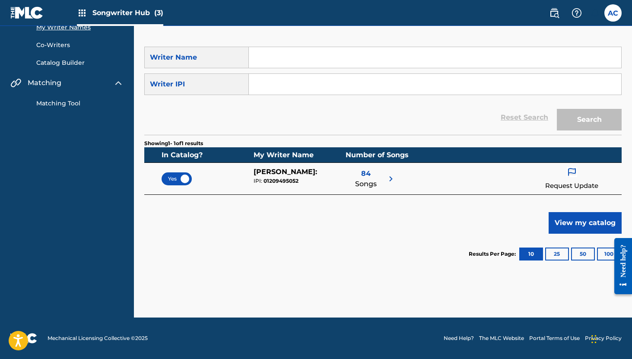
click at [365, 176] on span "84" at bounding box center [365, 173] width 9 height 10
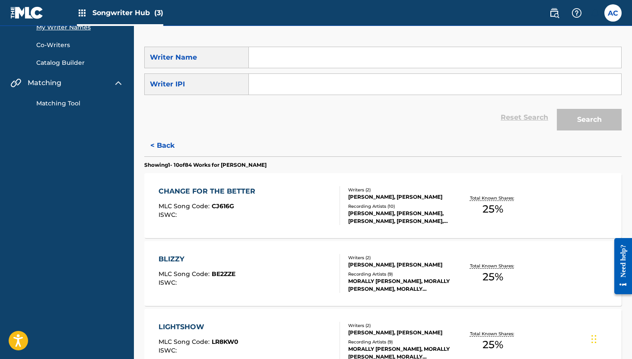
click at [336, 209] on div at bounding box center [335, 205] width 7 height 39
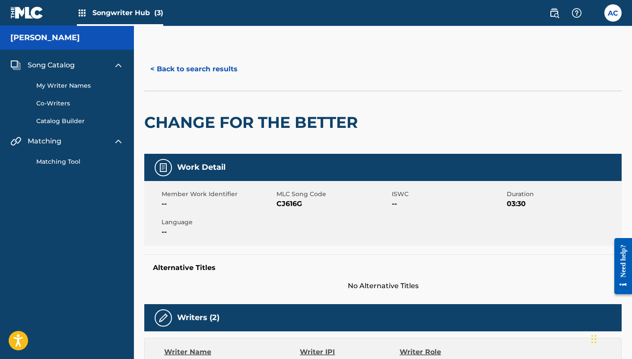
click at [63, 120] on link "Catalog Builder" at bounding box center [79, 121] width 87 height 9
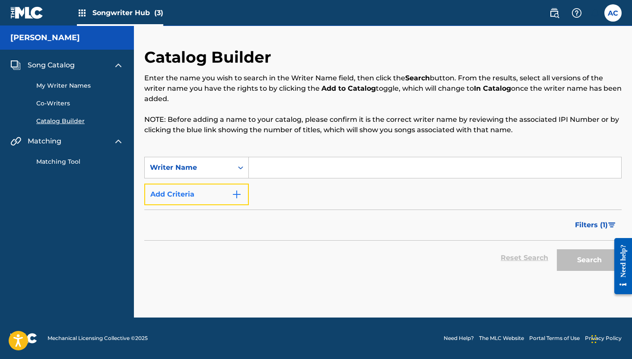
click at [218, 191] on button "Add Criteria" at bounding box center [196, 195] width 104 height 22
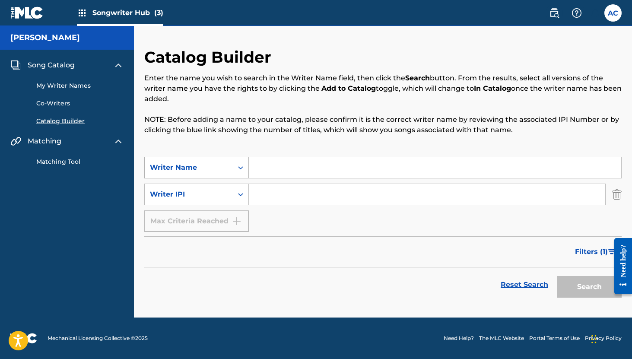
click at [216, 165] on div "Writer Name" at bounding box center [189, 167] width 78 height 10
click at [221, 165] on div "Writer Name" at bounding box center [189, 167] width 78 height 10
click at [266, 167] on input "Search Form" at bounding box center [435, 167] width 372 height 21
type input "[PERSON_NAME]"
click at [596, 298] on div "Search" at bounding box center [586, 284] width 69 height 35
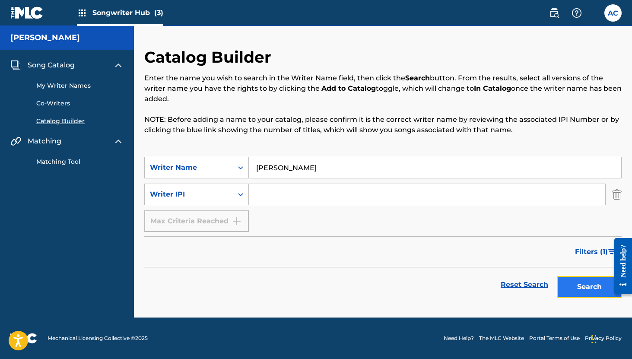
click at [595, 294] on button "Search" at bounding box center [589, 287] width 65 height 22
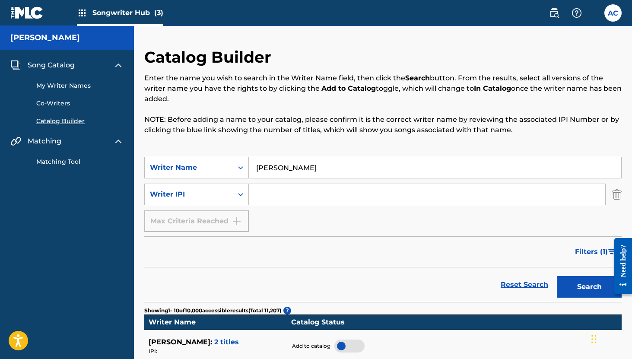
click at [58, 84] on link "My Writer Names" at bounding box center [79, 85] width 87 height 9
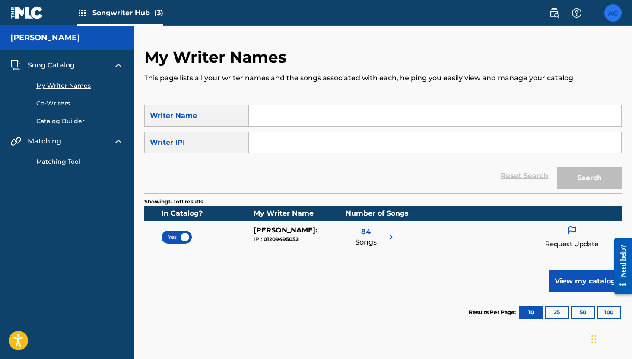
click at [616, 20] on label at bounding box center [612, 12] width 17 height 17
click at [613, 13] on input "AC Alexander Carlson alexxcarlson55@gmail.com Notification Preferences Profile …" at bounding box center [613, 13] width 0 height 0
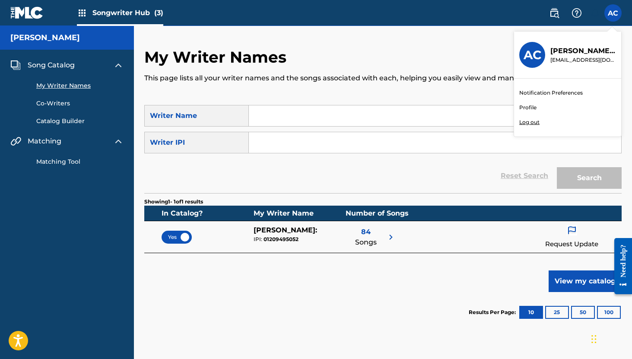
click at [525, 106] on link "Profile" at bounding box center [527, 108] width 17 height 8
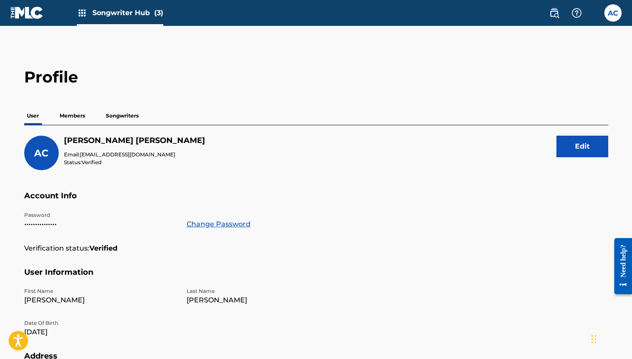
click at [75, 118] on p "Members" at bounding box center [72, 116] width 31 height 18
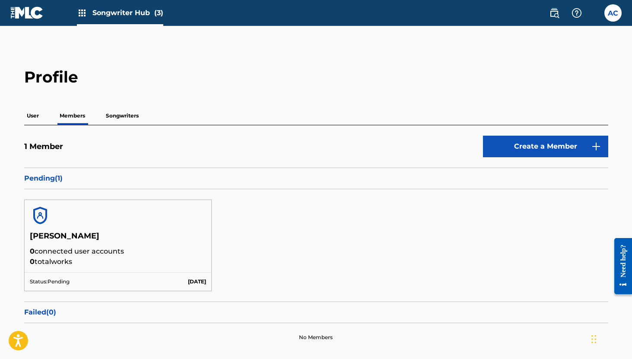
click at [111, 119] on p "Songwriters" at bounding box center [122, 116] width 38 height 18
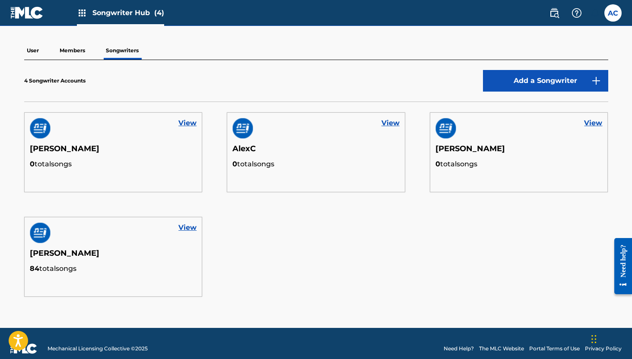
scroll to position [70, 0]
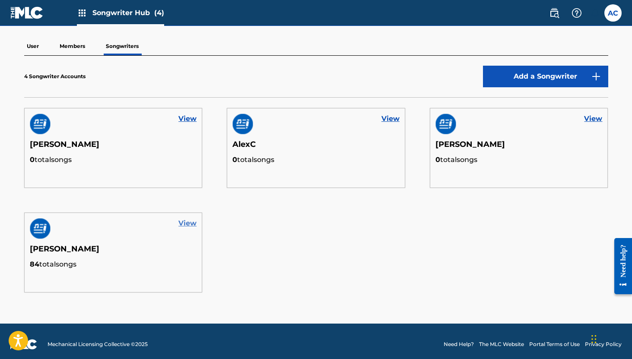
click at [187, 221] on link "View" at bounding box center [187, 223] width 18 height 10
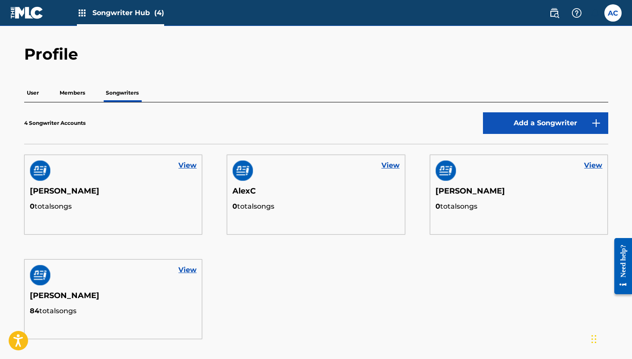
scroll to position [35, 0]
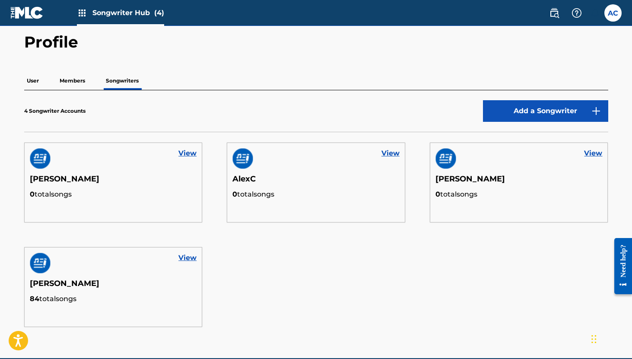
click at [37, 75] on p "User" at bounding box center [32, 81] width 17 height 18
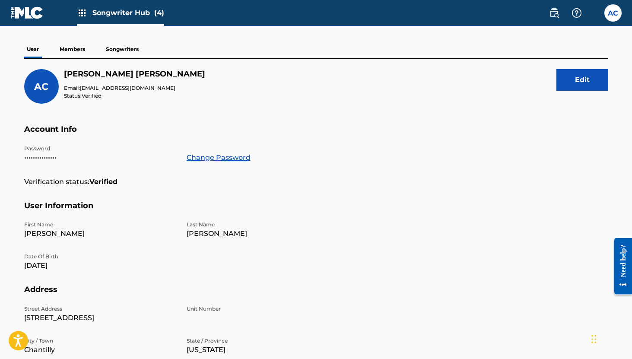
scroll to position [65, 0]
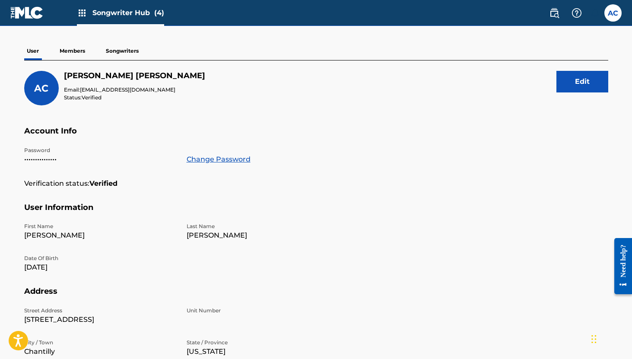
click at [75, 50] on p "Members" at bounding box center [72, 51] width 31 height 18
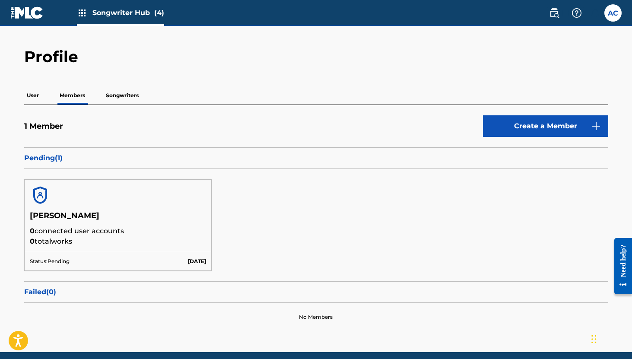
scroll to position [54, 0]
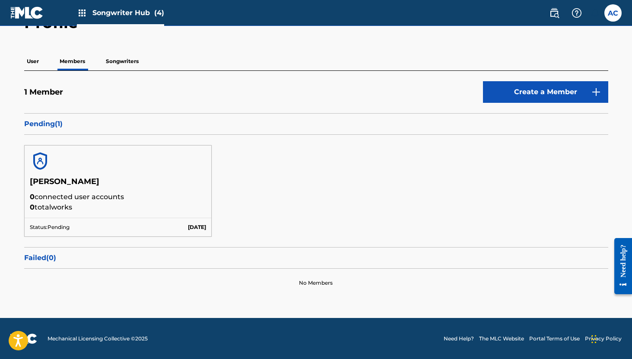
click at [121, 60] on p "Songwriters" at bounding box center [122, 61] width 38 height 18
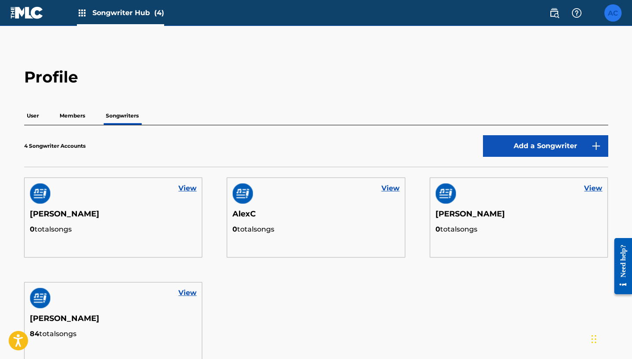
click at [612, 12] on label at bounding box center [612, 12] width 17 height 17
click at [613, 13] on input "AC Alexander Carlson alexxcarlson55@gmail.com Notification Preferences Profile …" at bounding box center [613, 13] width 0 height 0
click at [612, 12] on div "AC AC Alexander Carlson alexxcarlson55@gmail.com Notification Preferences Profi…" at bounding box center [612, 12] width 17 height 17
click at [553, 13] on img at bounding box center [554, 13] width 10 height 10
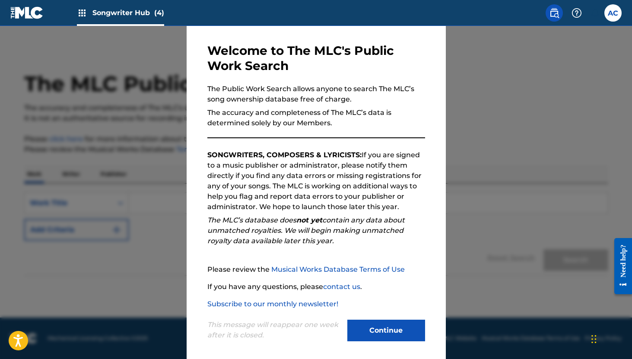
scroll to position [36, 0]
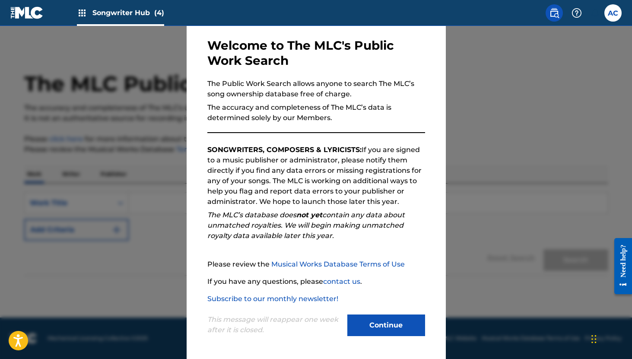
click at [470, 200] on div at bounding box center [316, 205] width 632 height 359
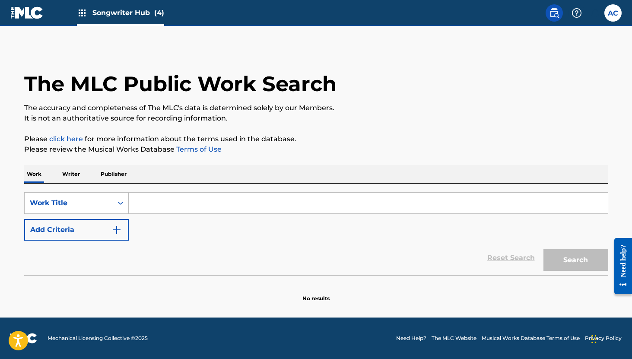
click at [75, 172] on p "Writer" at bounding box center [71, 174] width 23 height 18
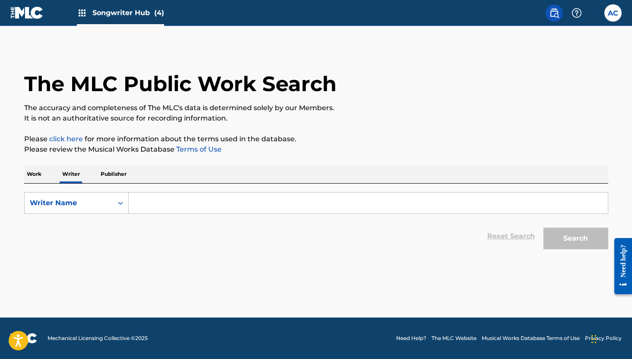
click at [104, 174] on p "Publisher" at bounding box center [113, 174] width 31 height 18
click at [73, 172] on p "Writer" at bounding box center [71, 174] width 23 height 18
click at [190, 201] on input "Search Form" at bounding box center [368, 203] width 479 height 21
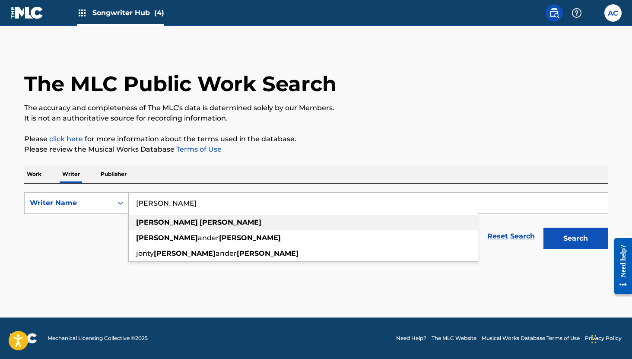
click at [221, 226] on div "alex carlson" at bounding box center [303, 223] width 349 height 16
type input "alex carlson"
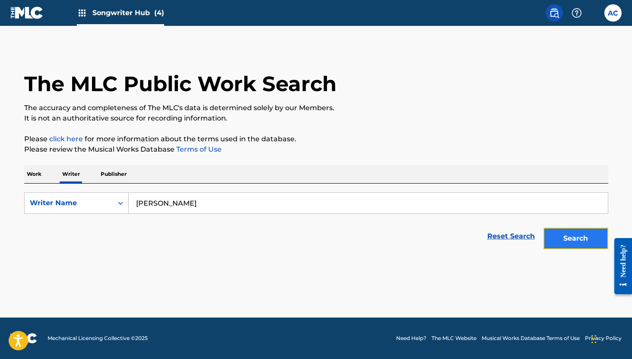
click at [556, 239] on button "Search" at bounding box center [575, 239] width 65 height 22
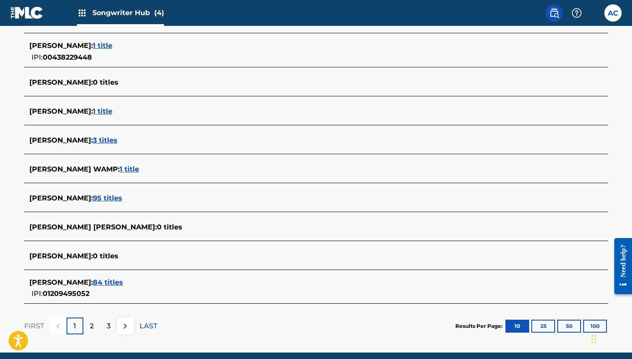
scroll to position [269, 0]
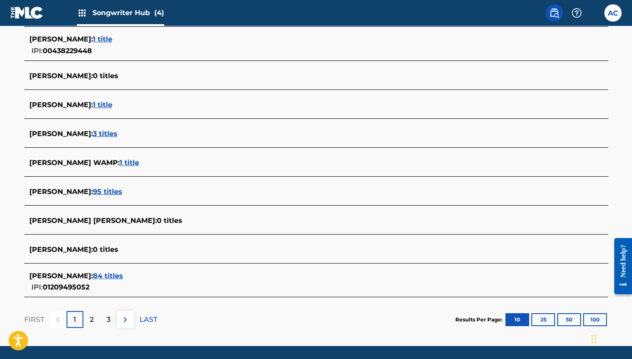
click at [93, 275] on span "84 titles" at bounding box center [108, 276] width 30 height 8
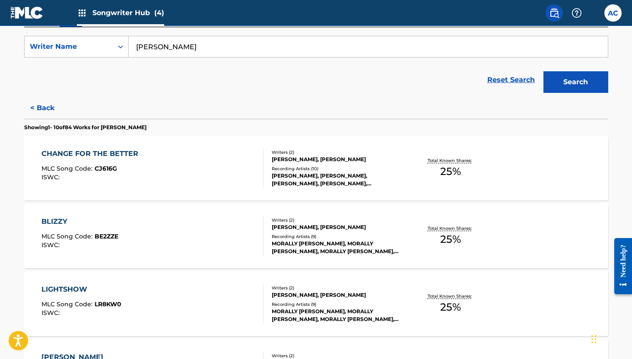
scroll to position [186, 0]
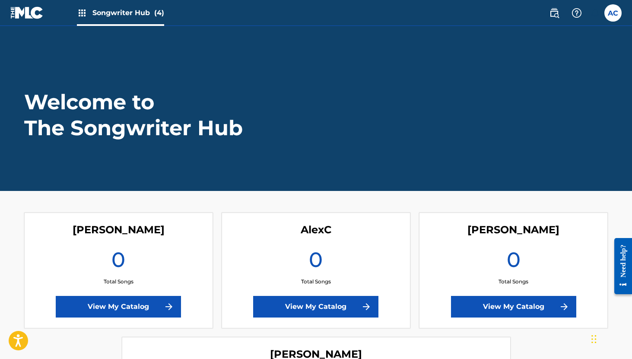
scroll to position [144, 0]
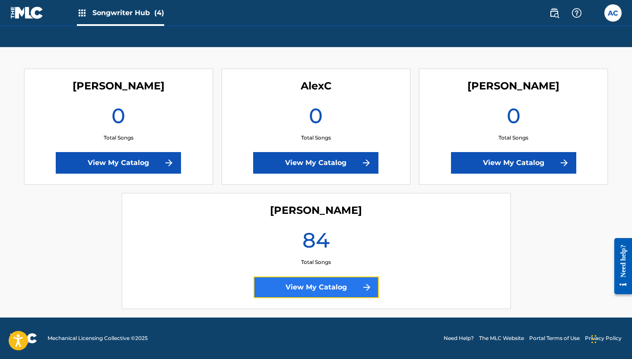
click at [303, 285] on link "View My Catalog" at bounding box center [315, 287] width 125 height 22
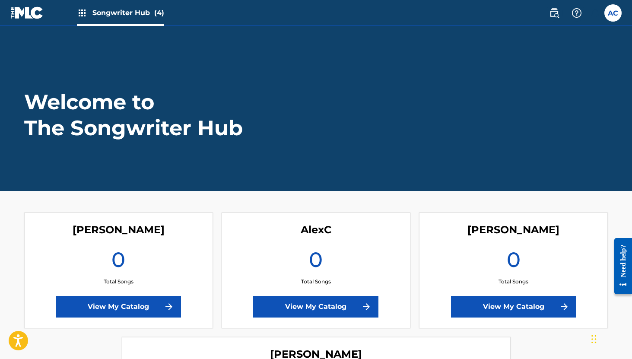
scroll to position [144, 0]
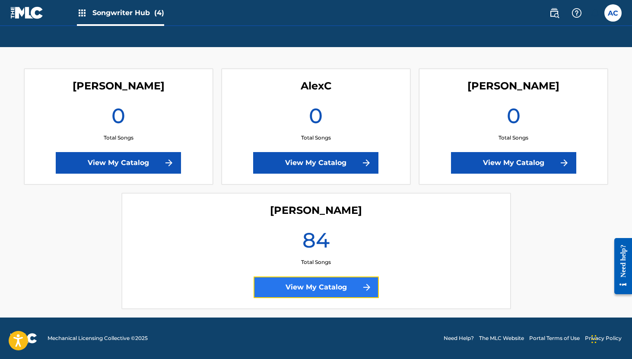
click at [300, 284] on link "View My Catalog" at bounding box center [315, 287] width 125 height 22
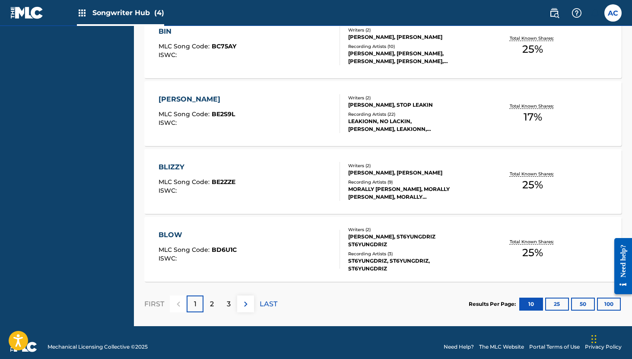
scroll to position [747, 0]
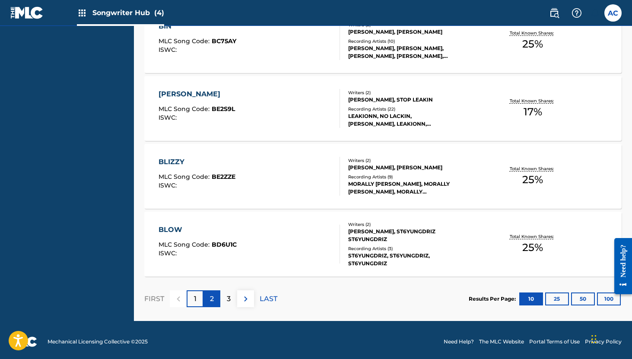
click at [212, 299] on p "2" at bounding box center [212, 299] width 4 height 10
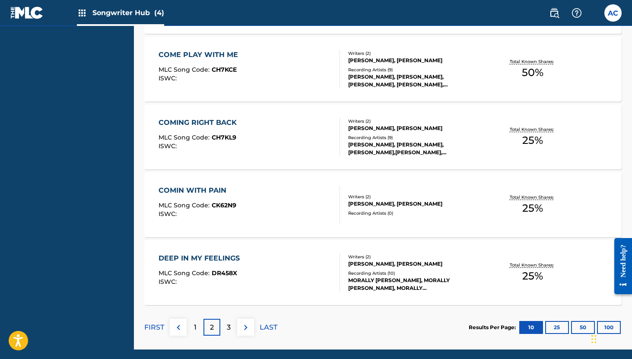
scroll to position [750, 0]
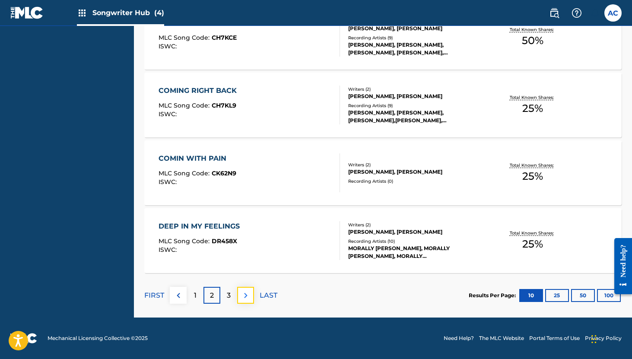
click at [250, 300] on img at bounding box center [246, 295] width 10 height 10
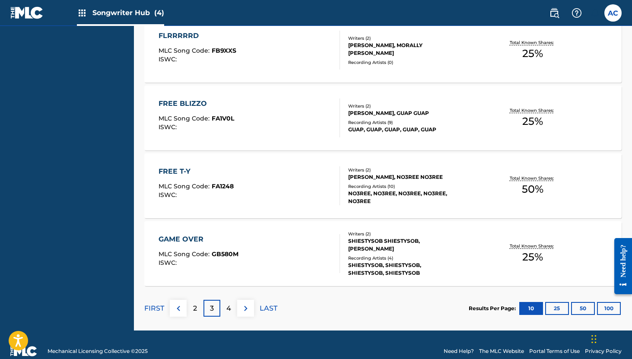
scroll to position [742, 0]
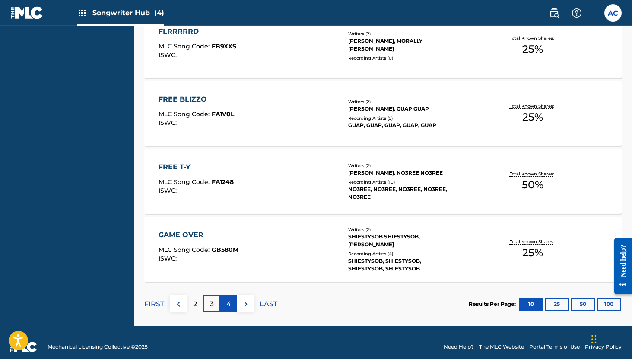
click at [231, 304] on div "4" at bounding box center [228, 303] width 17 height 17
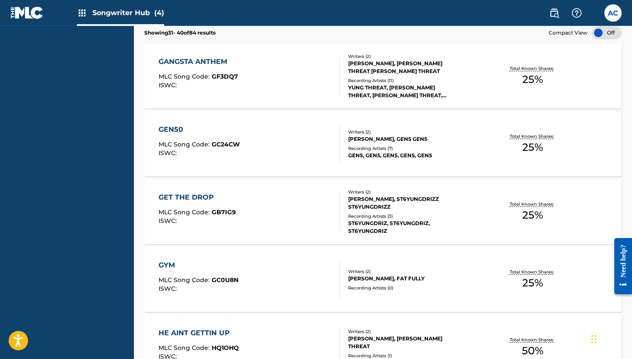
scroll to position [308, 0]
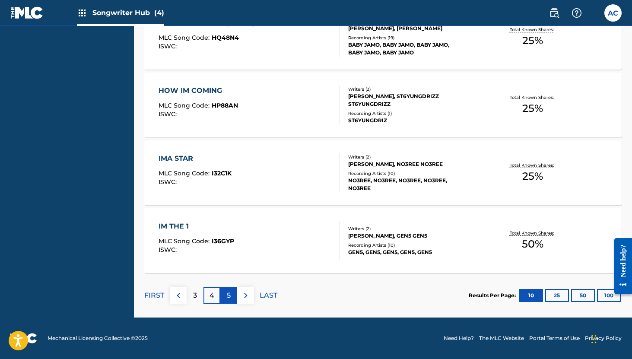
click at [233, 300] on div "5" at bounding box center [228, 295] width 17 height 17
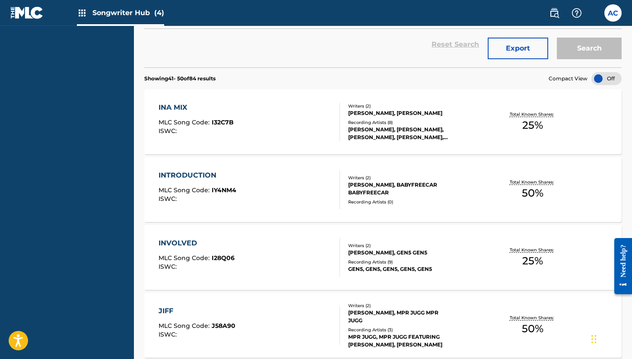
scroll to position [750, 0]
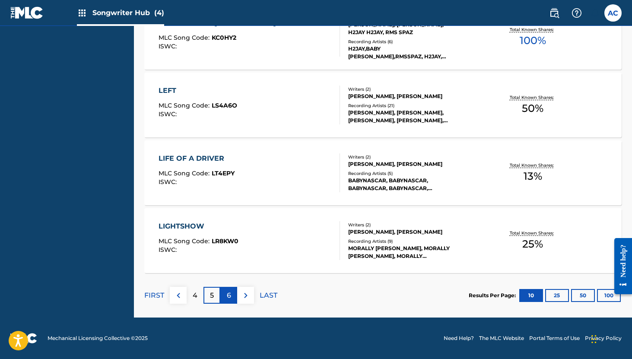
click at [229, 292] on p "6" at bounding box center [229, 295] width 4 height 10
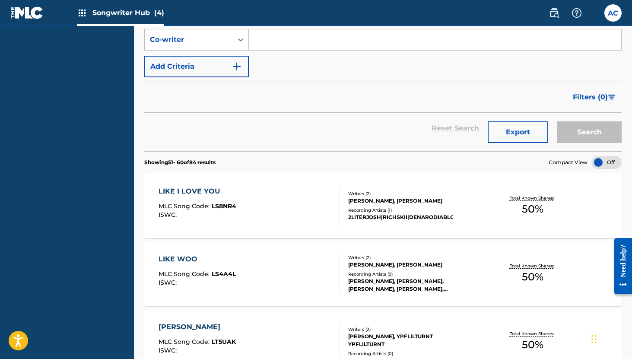
scroll to position [178, 0]
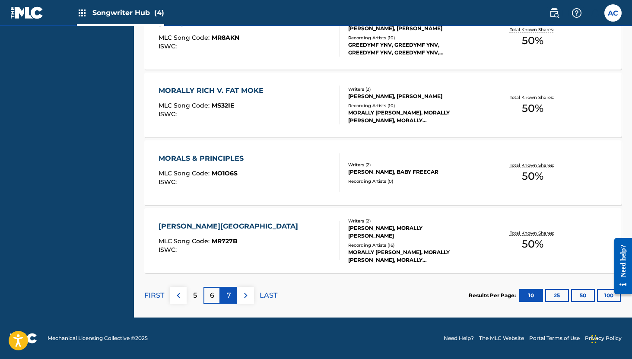
click at [227, 292] on p "7" at bounding box center [229, 295] width 4 height 10
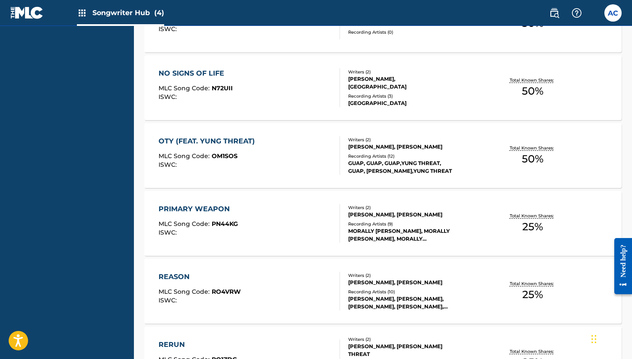
scroll to position [0, 0]
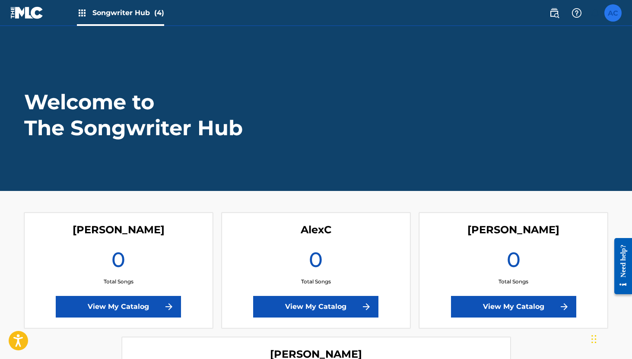
click at [608, 14] on label at bounding box center [612, 12] width 17 height 17
click at [613, 13] on input "AC [PERSON_NAME] [EMAIL_ADDRESS][DOMAIN_NAME] Notification Preferences Profile …" at bounding box center [613, 13] width 0 height 0
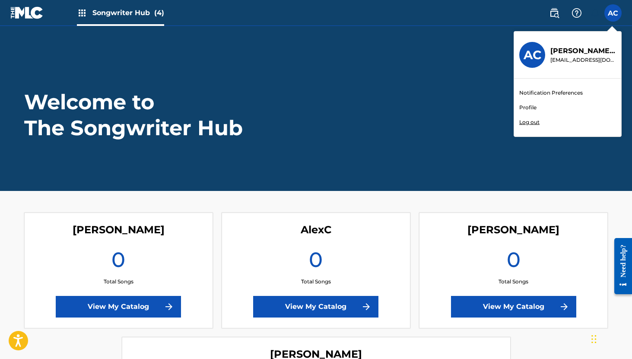
click at [533, 105] on link "Profile" at bounding box center [527, 108] width 17 height 8
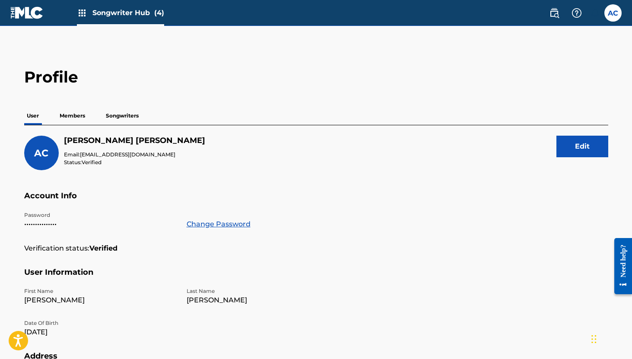
click at [72, 118] on p "Members" at bounding box center [72, 116] width 31 height 18
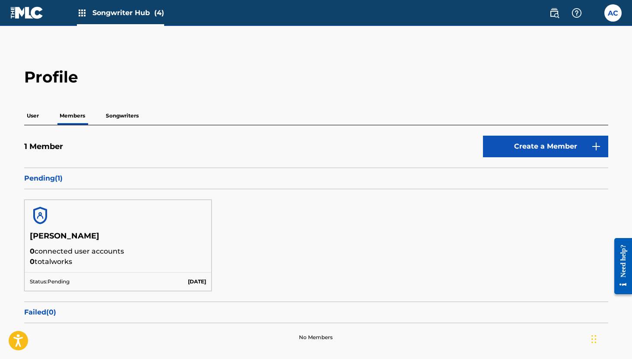
click at [108, 117] on p "Songwriters" at bounding box center [122, 116] width 38 height 18
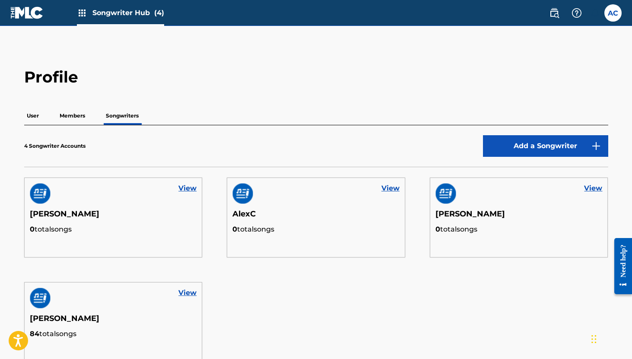
click at [40, 119] on p "User" at bounding box center [32, 116] width 17 height 18
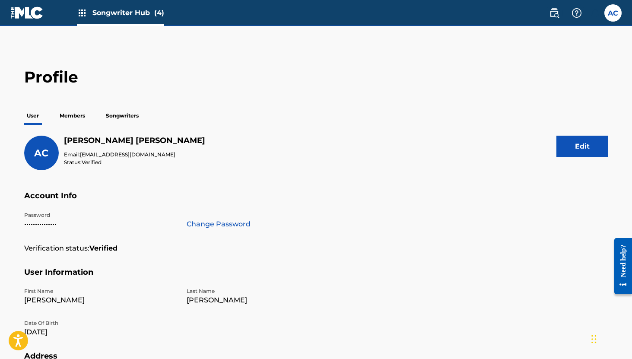
click at [81, 118] on p "Members" at bounding box center [72, 116] width 31 height 18
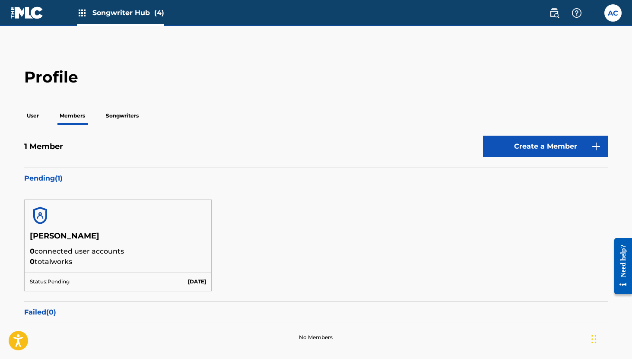
click at [114, 118] on p "Songwriters" at bounding box center [122, 116] width 38 height 18
